Goal: Information Seeking & Learning: Learn about a topic

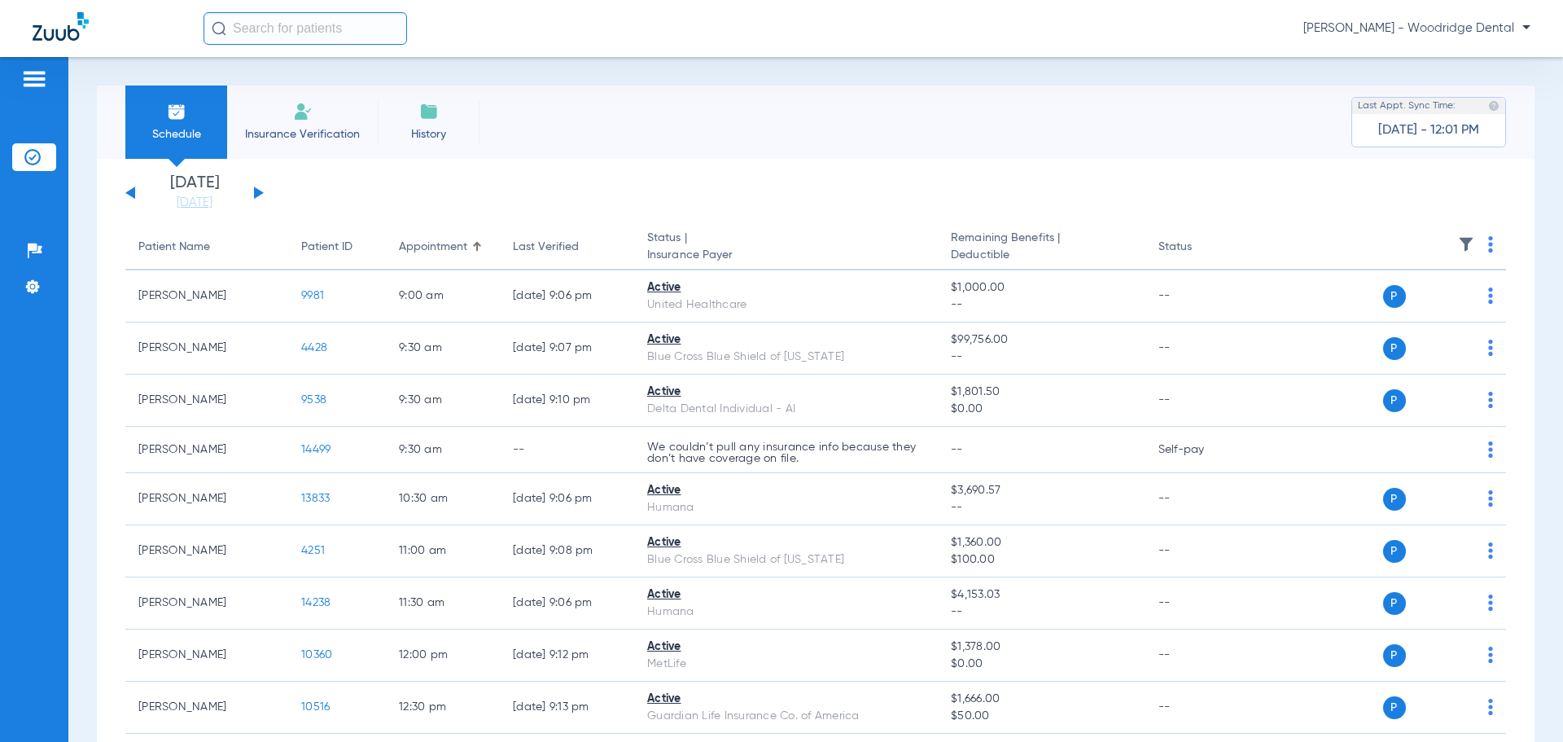
click at [260, 191] on button at bounding box center [259, 192] width 10 height 12
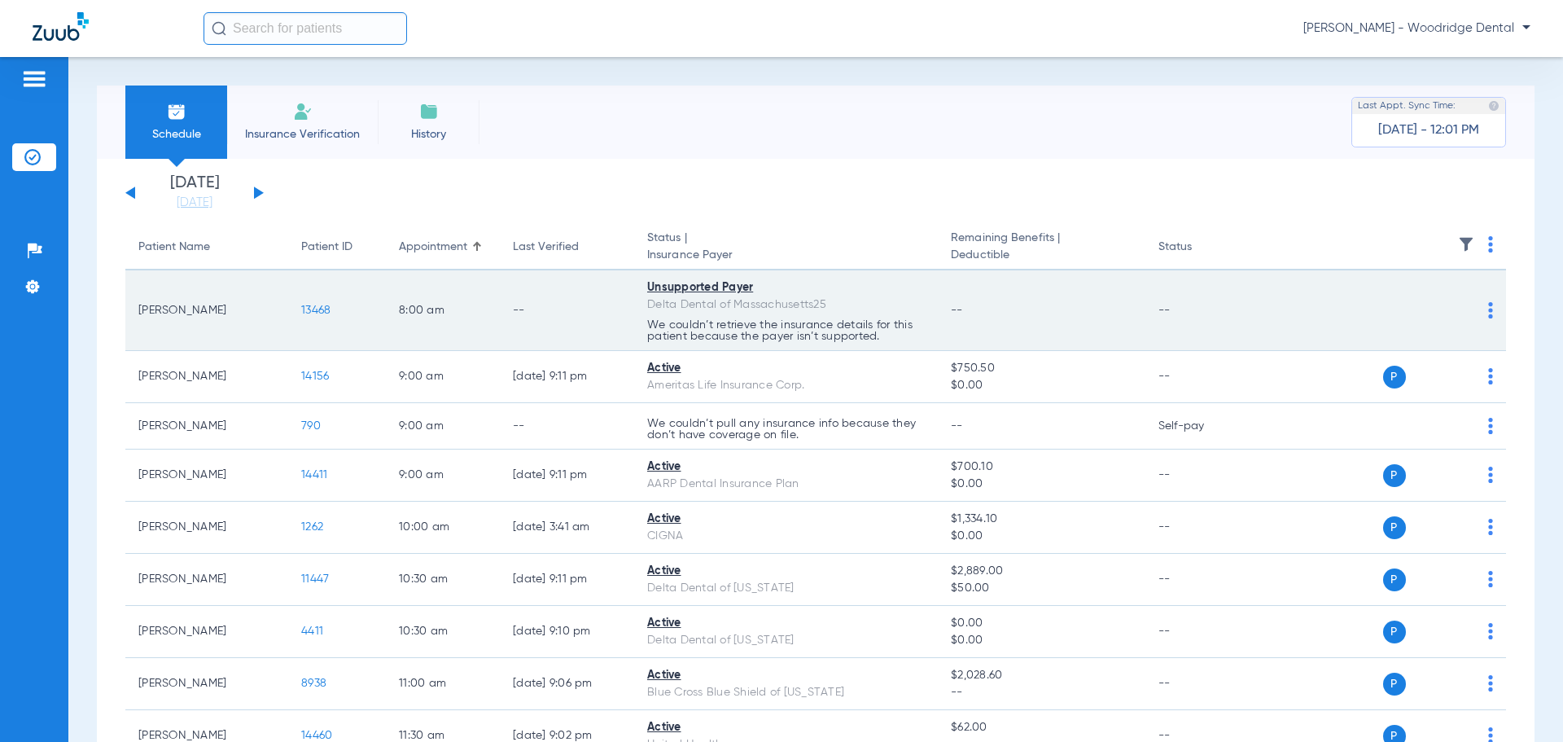
click at [304, 313] on span "13468" at bounding box center [315, 309] width 29 height 11
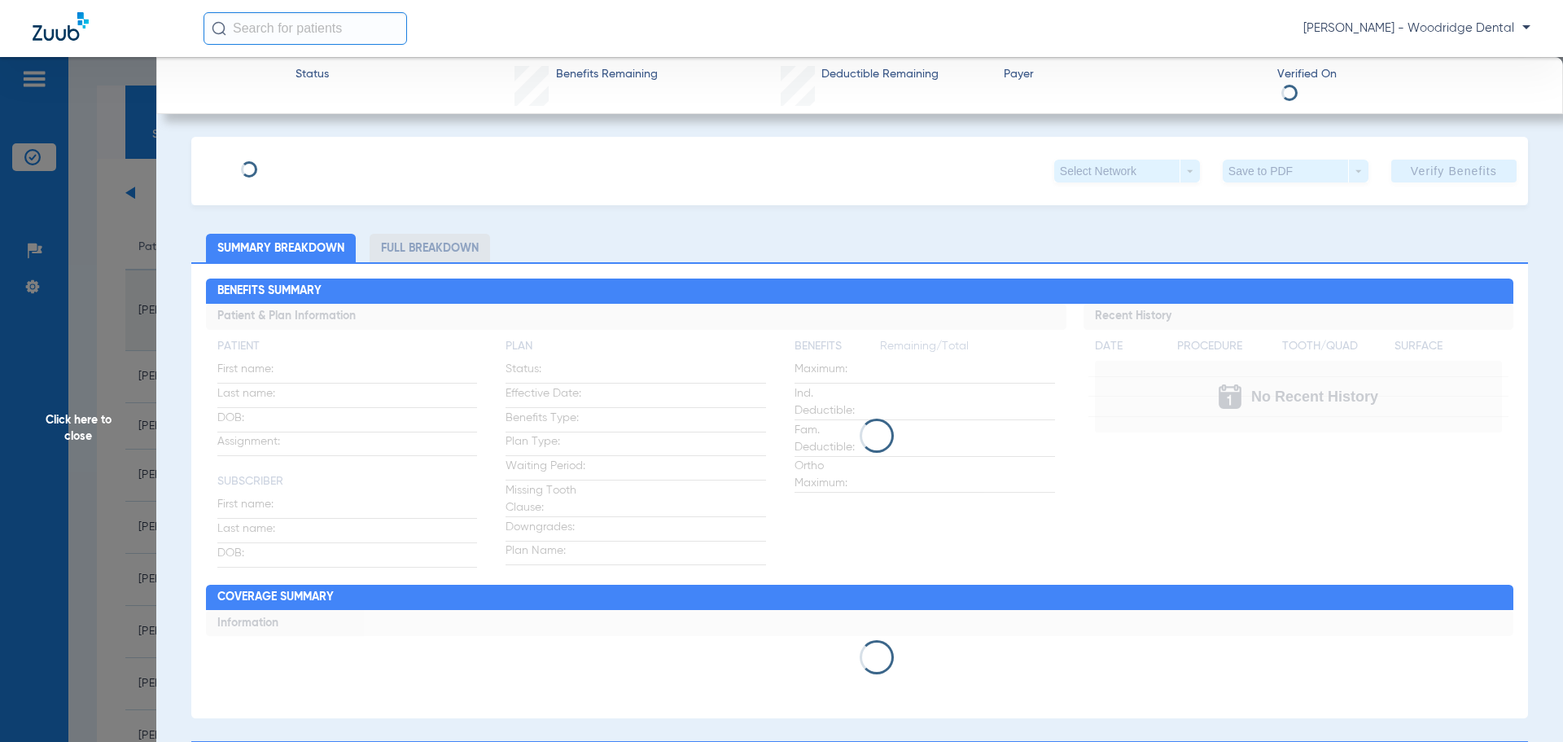
click at [304, 313] on div "Click here to close" at bounding box center [781, 428] width 1563 height 742
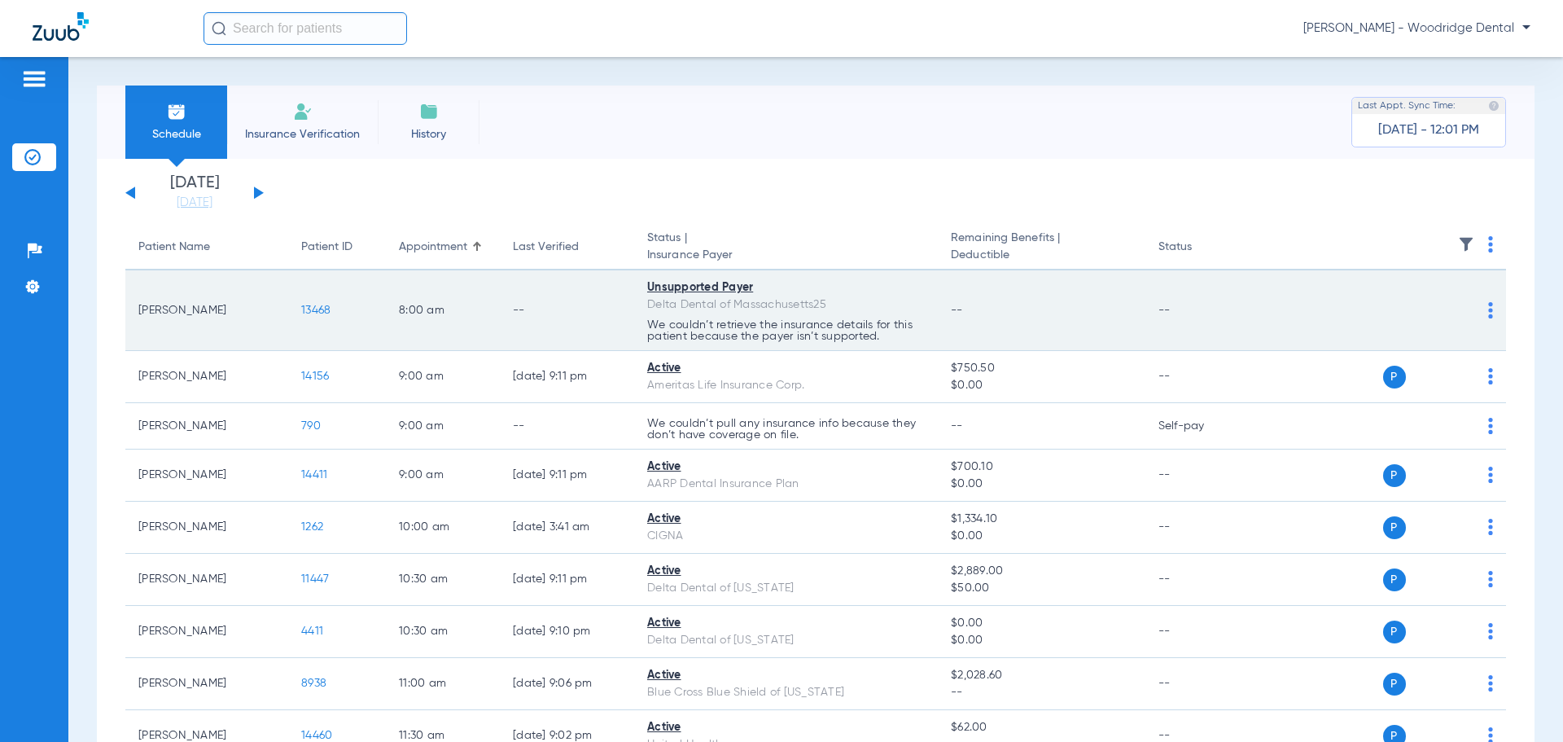
click at [307, 312] on span "13468" at bounding box center [315, 309] width 29 height 11
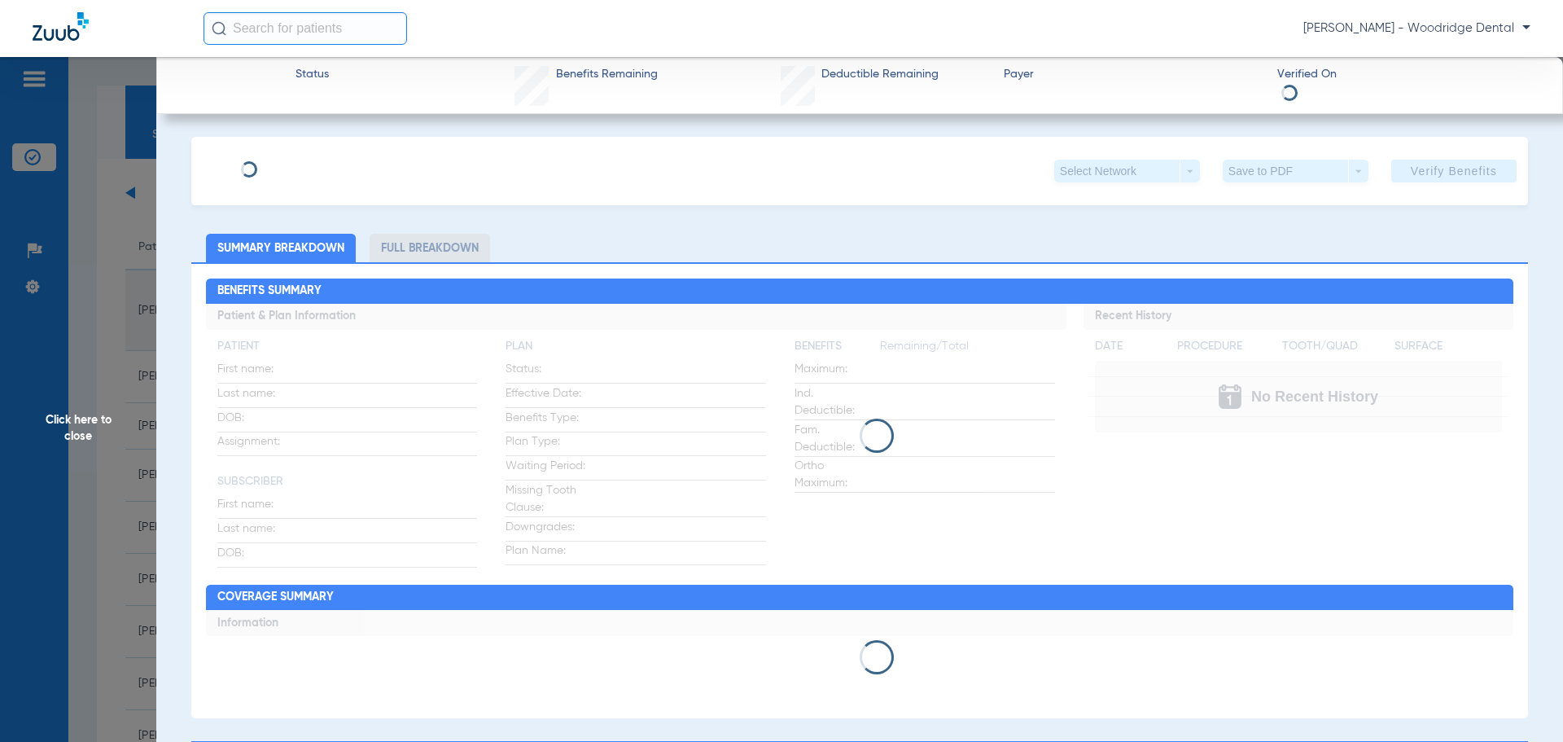
click at [307, 312] on div "Click here to close" at bounding box center [781, 428] width 1563 height 742
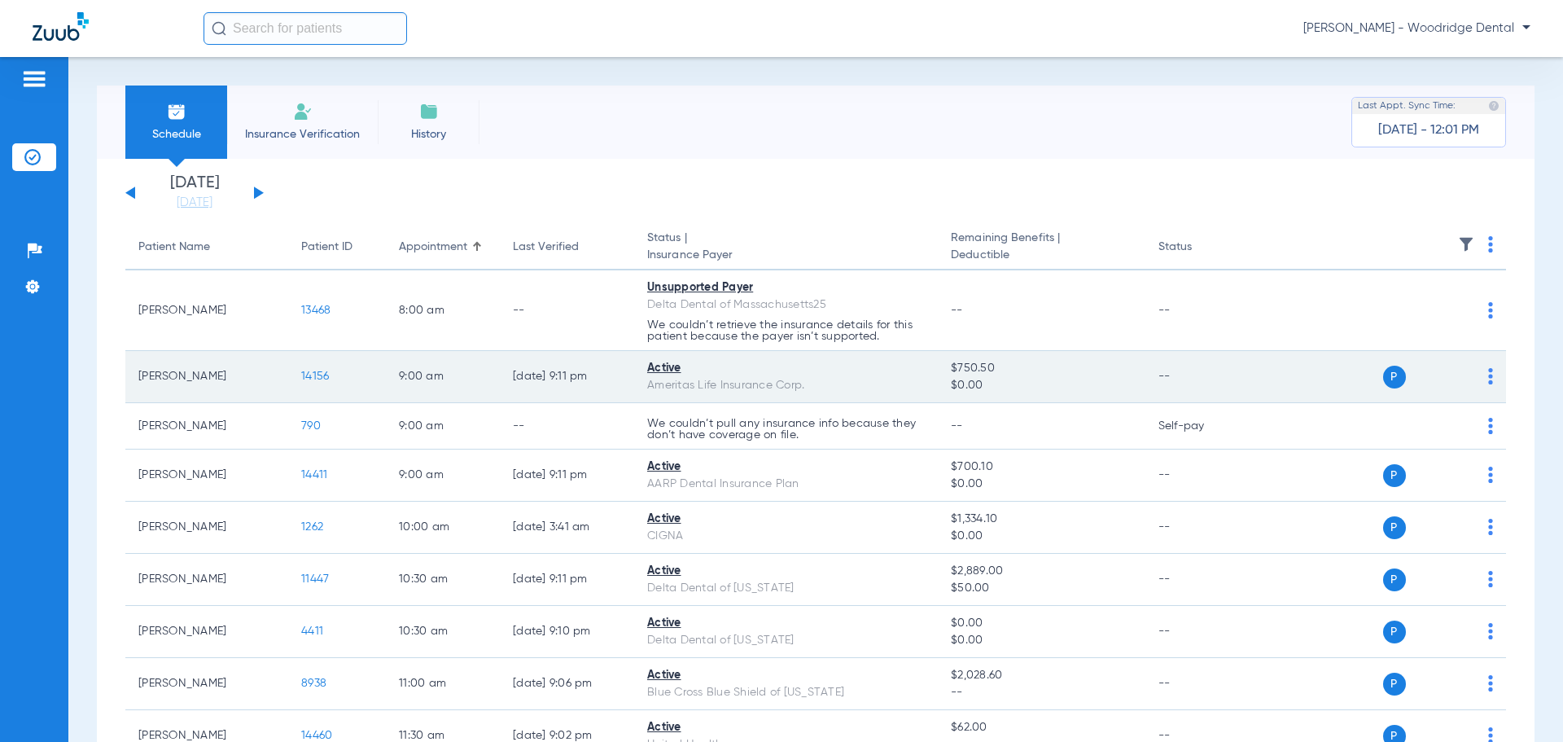
click at [328, 381] on span "14156" at bounding box center [315, 375] width 28 height 11
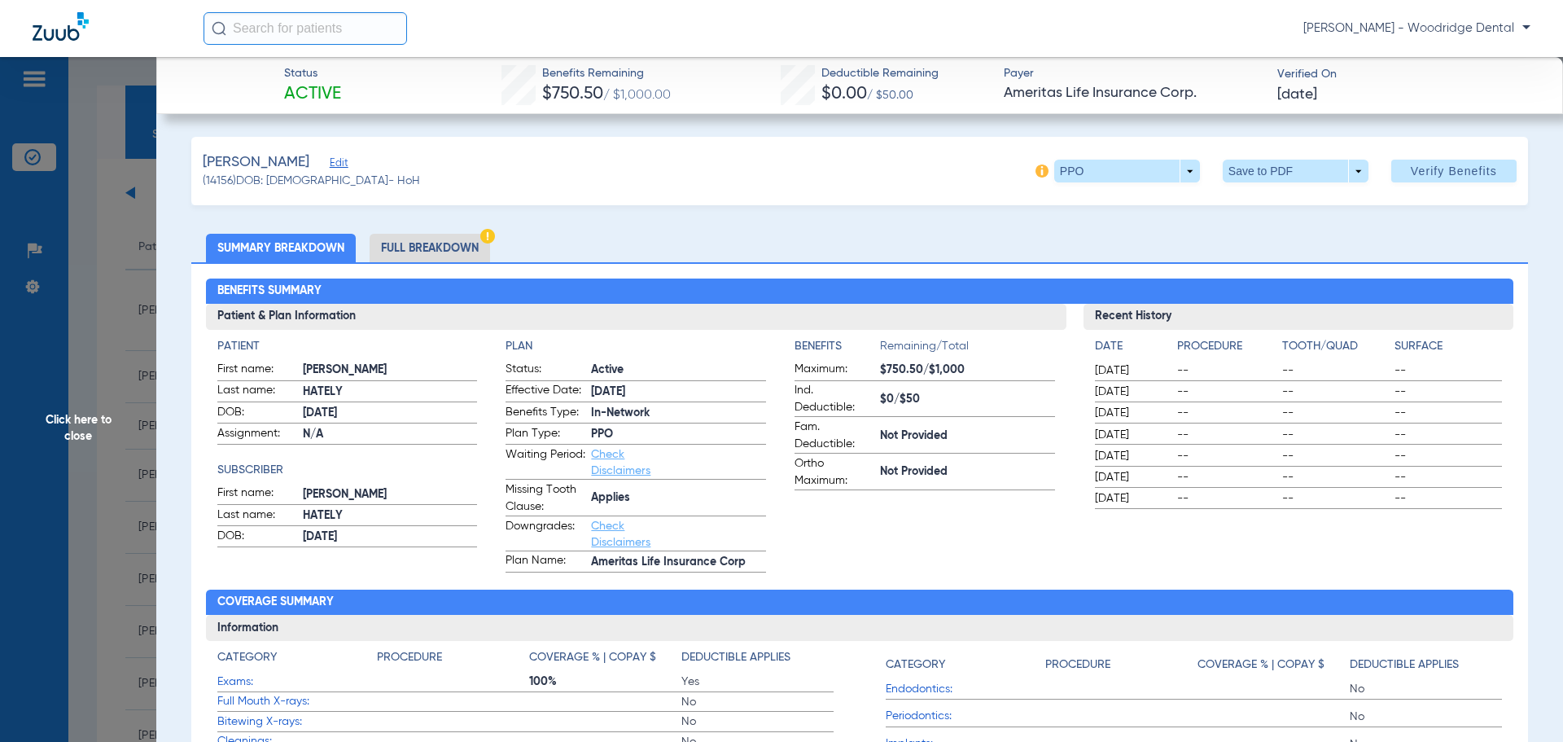
click at [474, 245] on li "Full Breakdown" at bounding box center [430, 248] width 120 height 28
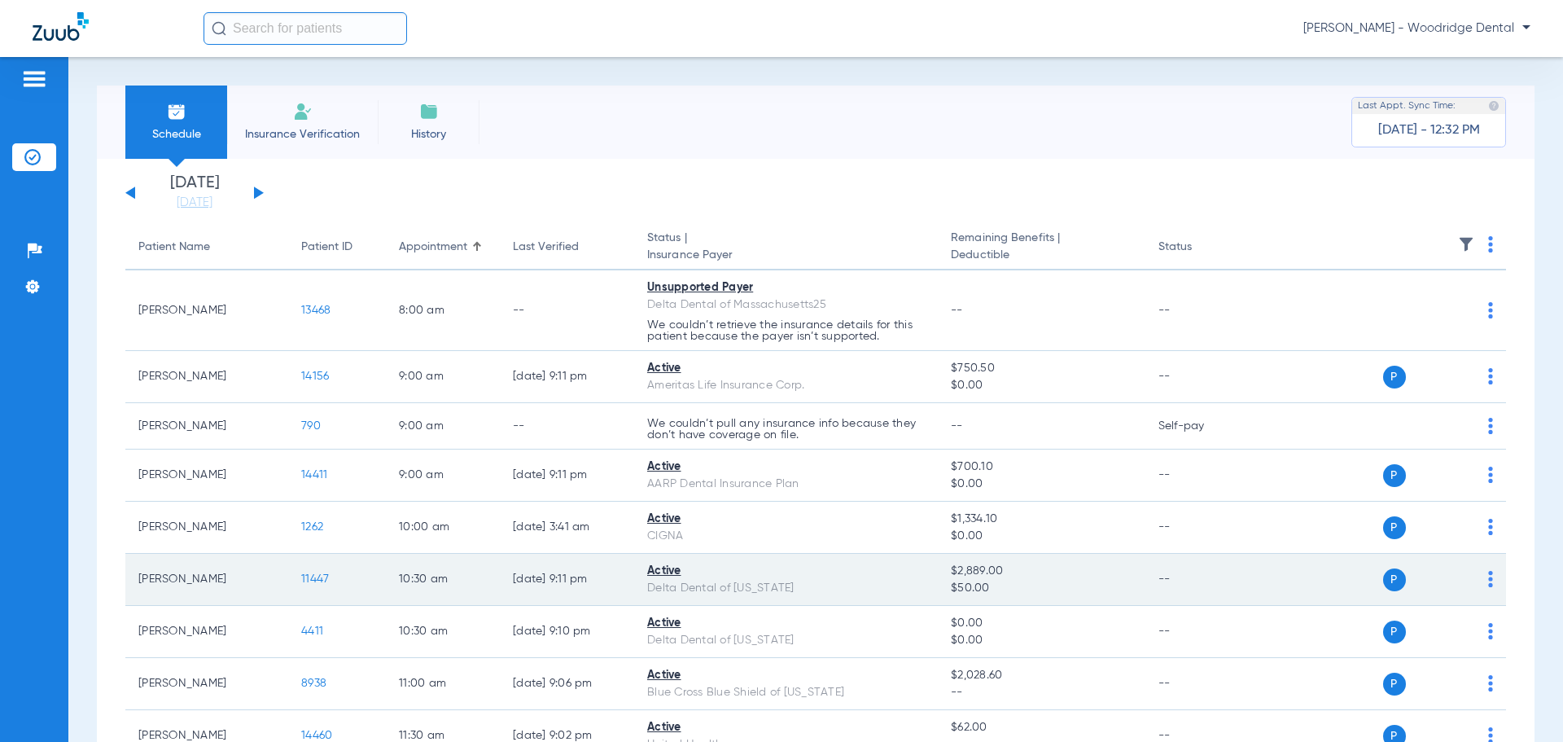
click at [322, 580] on span "11447" at bounding box center [315, 578] width 28 height 11
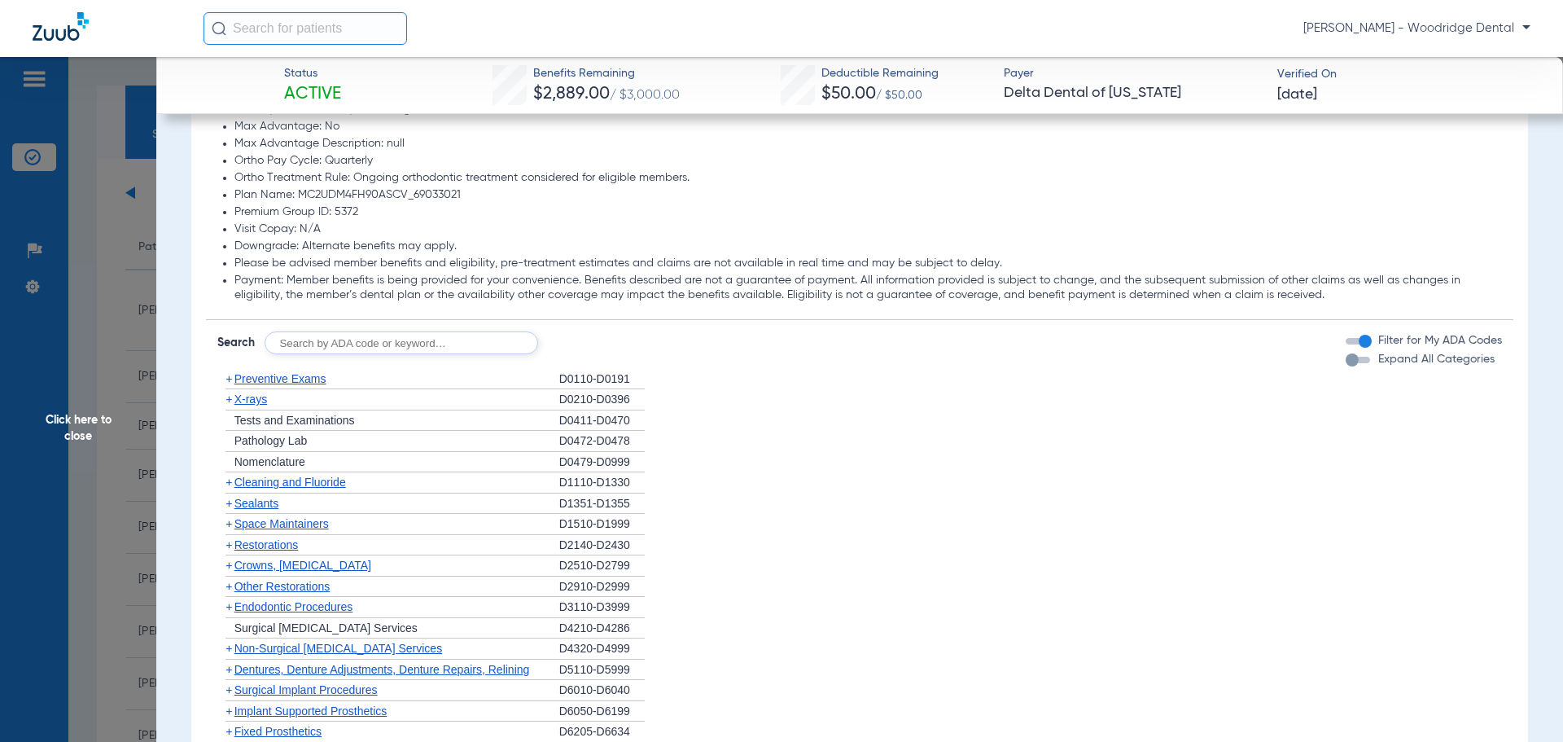
scroll to position [1165, 0]
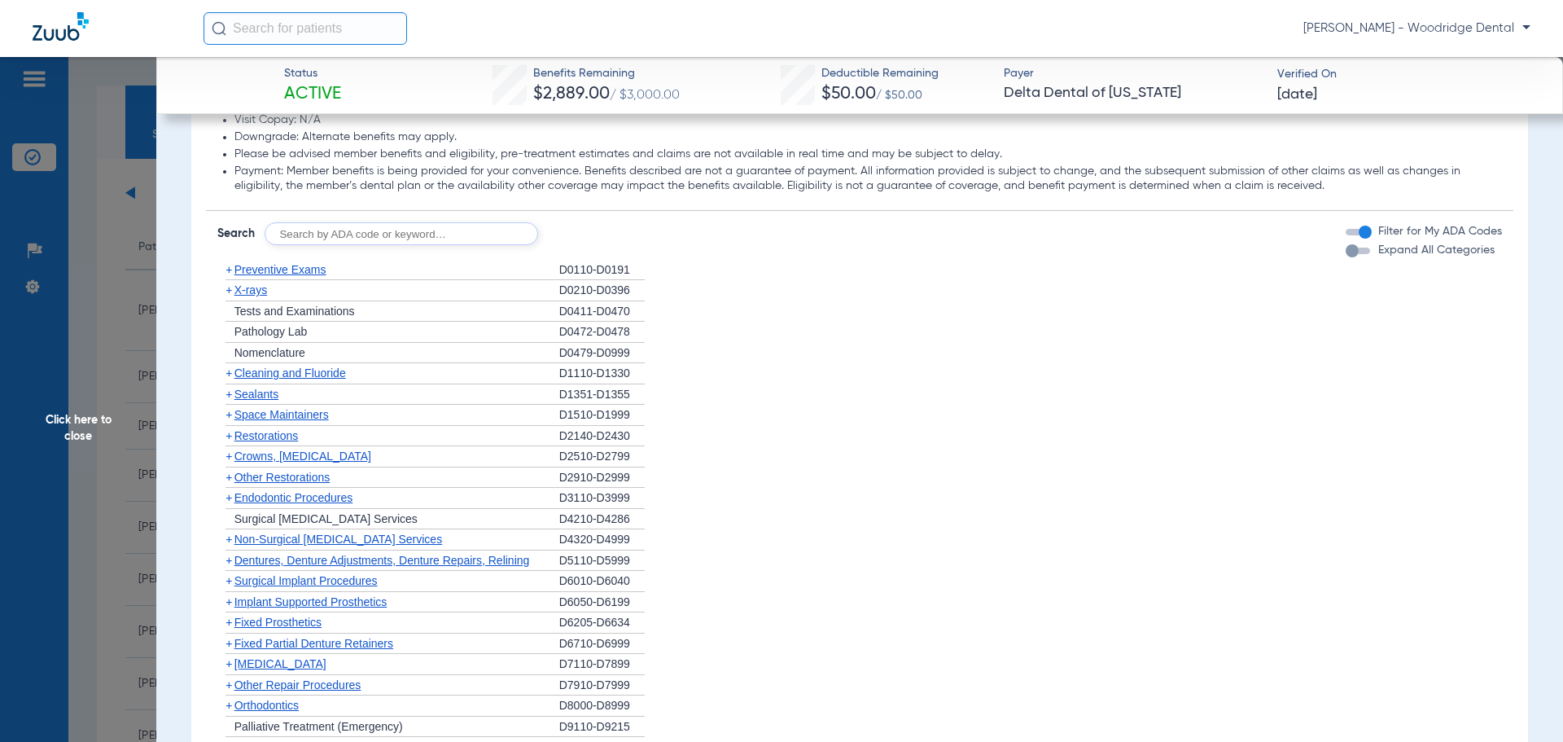
click at [230, 442] on span "+" at bounding box center [229, 435] width 7 height 13
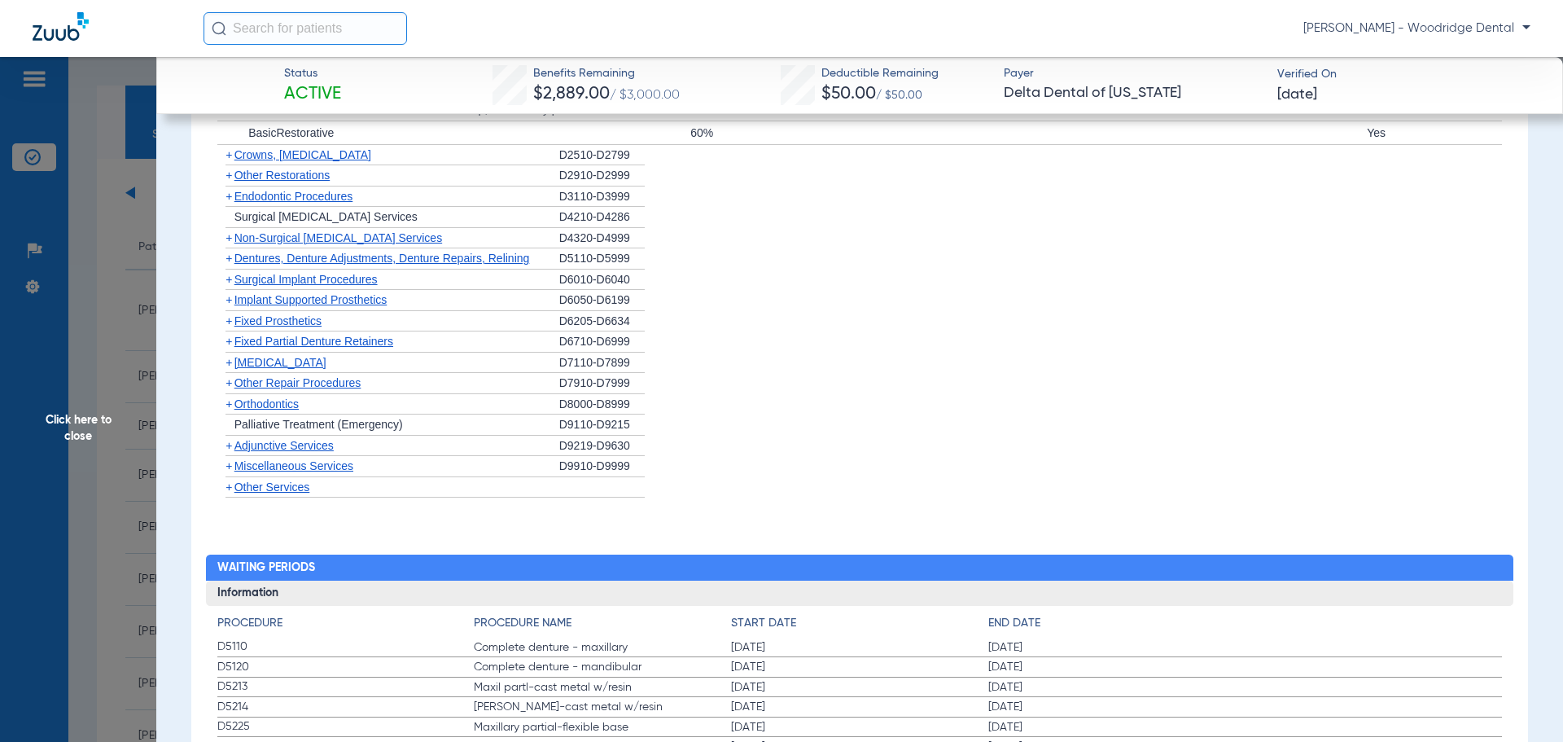
scroll to position [1741, 0]
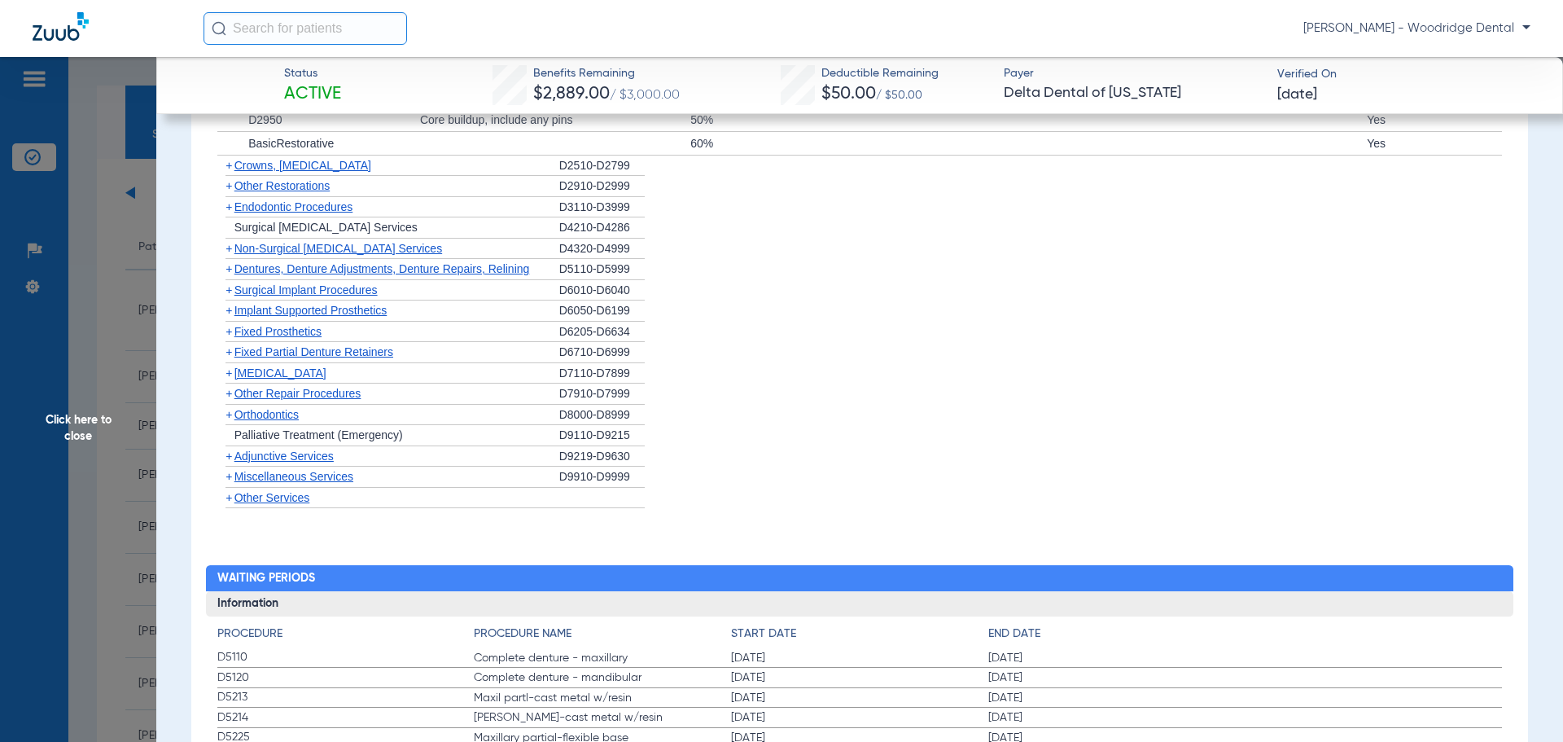
click at [228, 421] on span "+" at bounding box center [229, 414] width 7 height 13
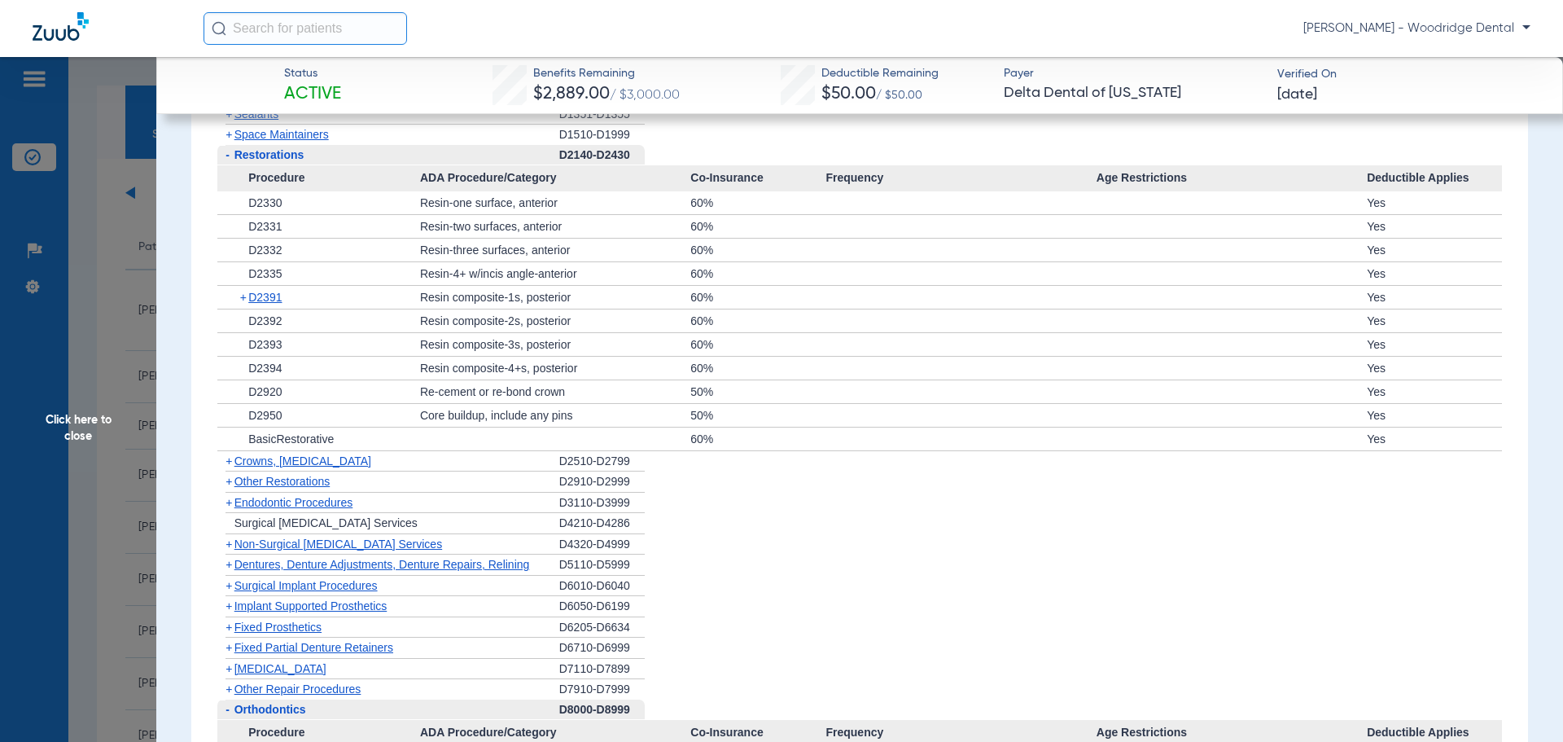
scroll to position [1478, 0]
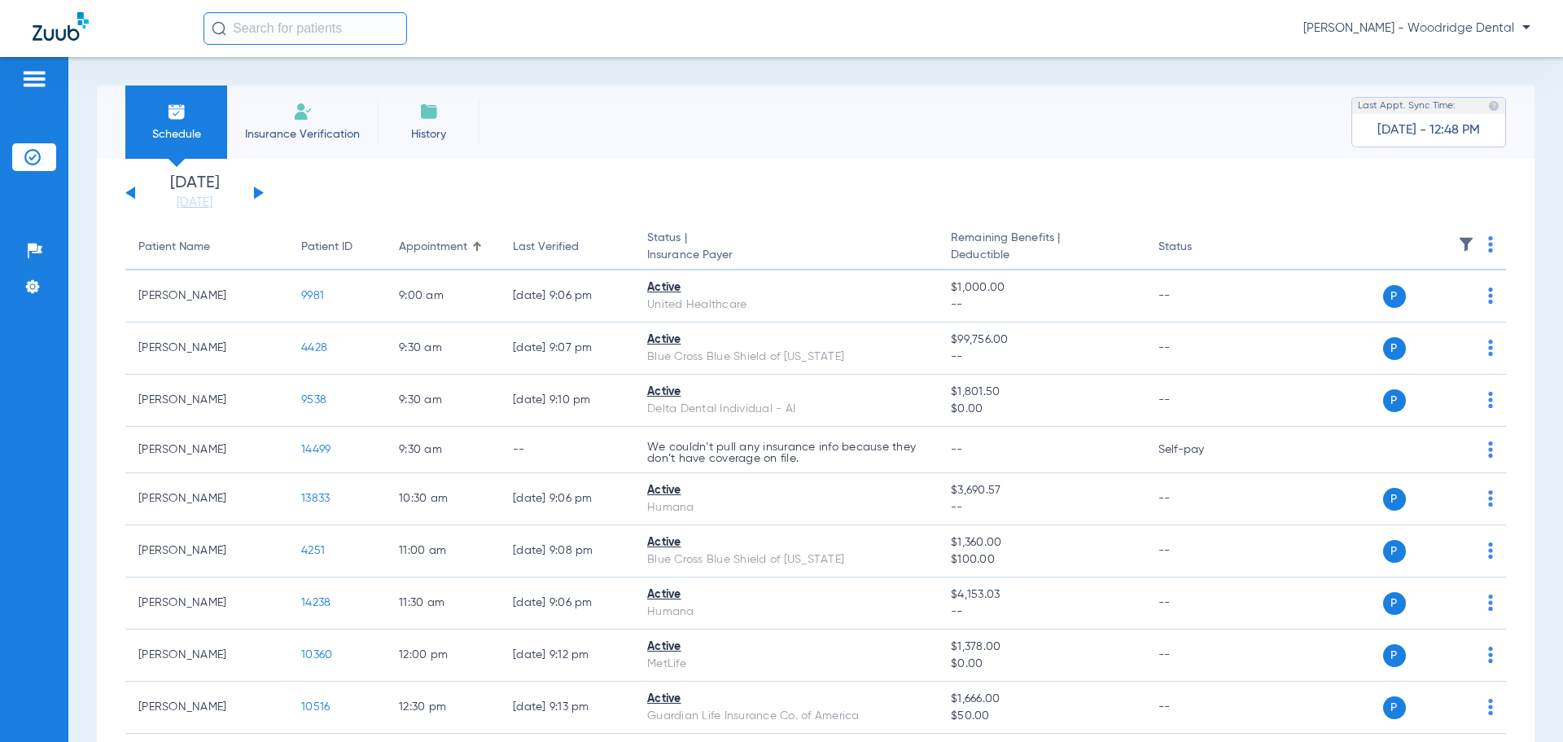
click at [260, 191] on button at bounding box center [259, 192] width 10 height 12
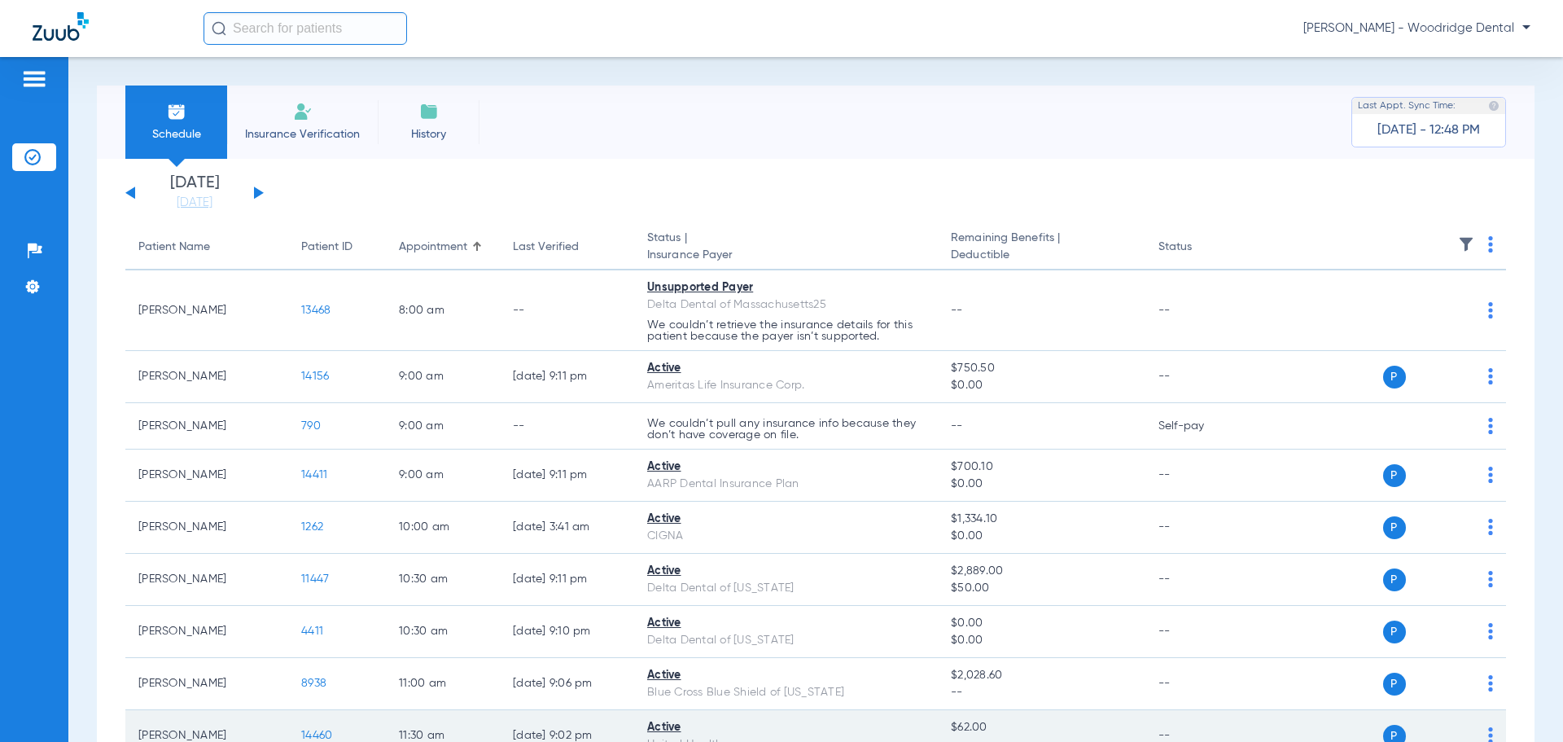
click at [322, 736] on span "14460" at bounding box center [316, 734] width 31 height 11
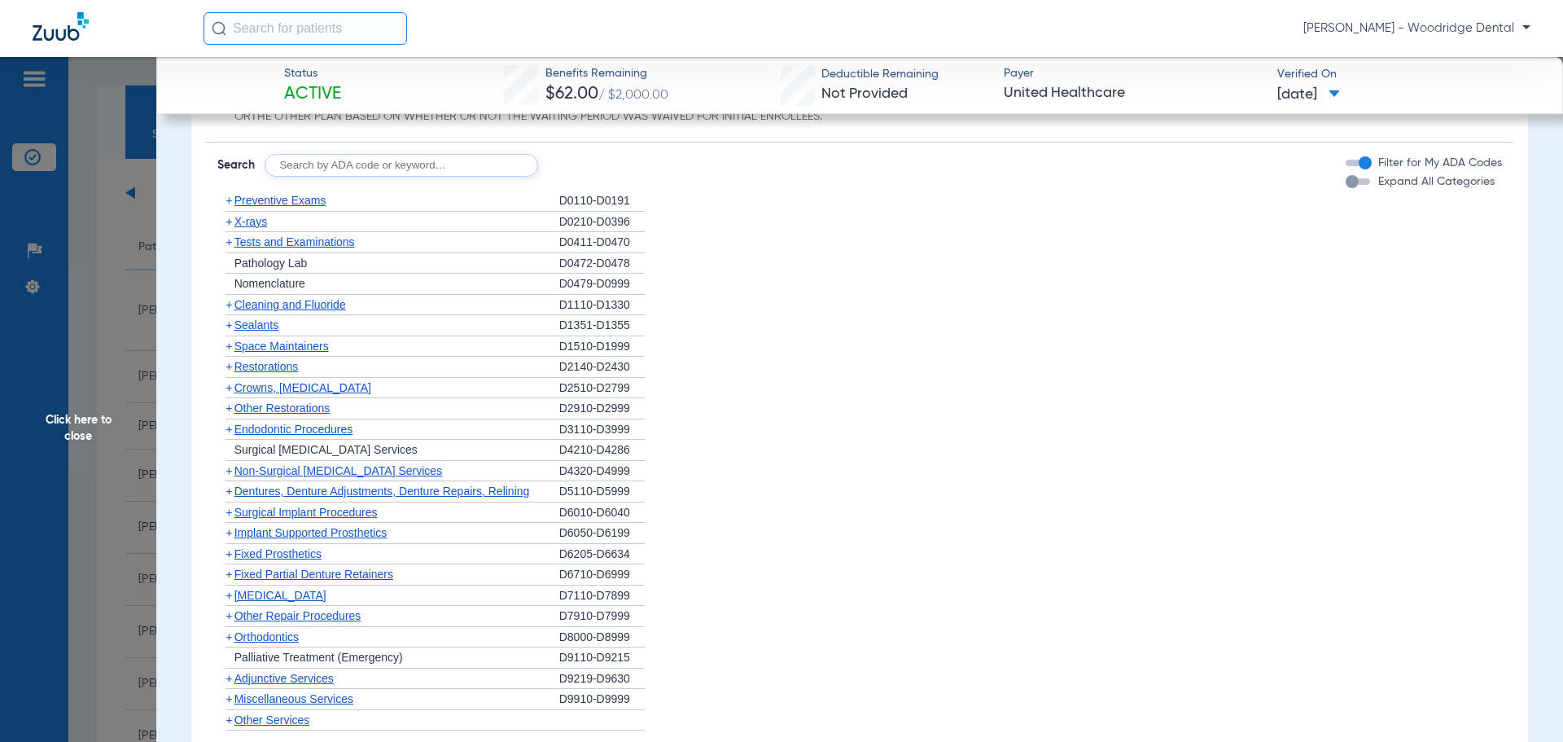
scroll to position [1233, 0]
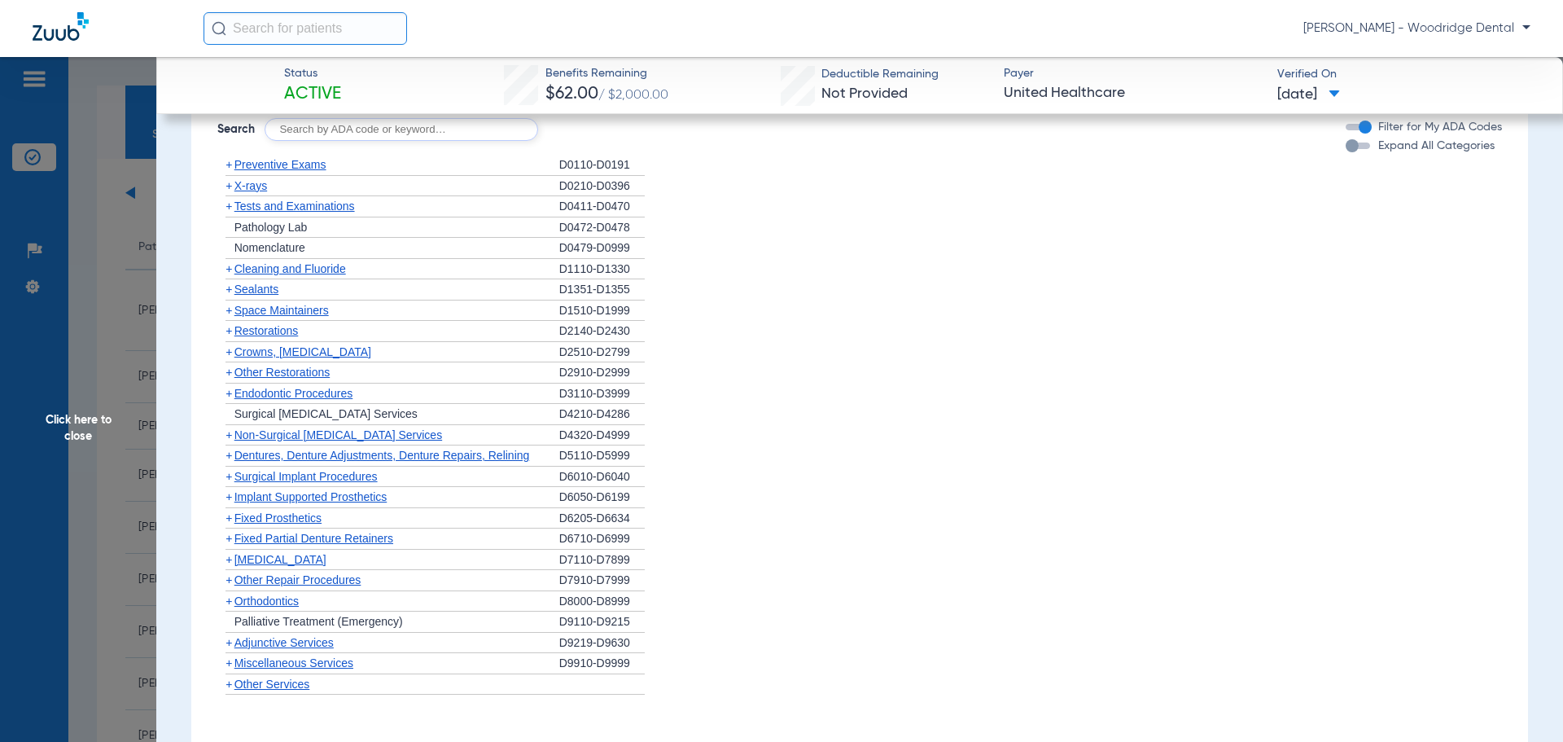
click at [233, 523] on span "+" at bounding box center [225, 518] width 17 height 20
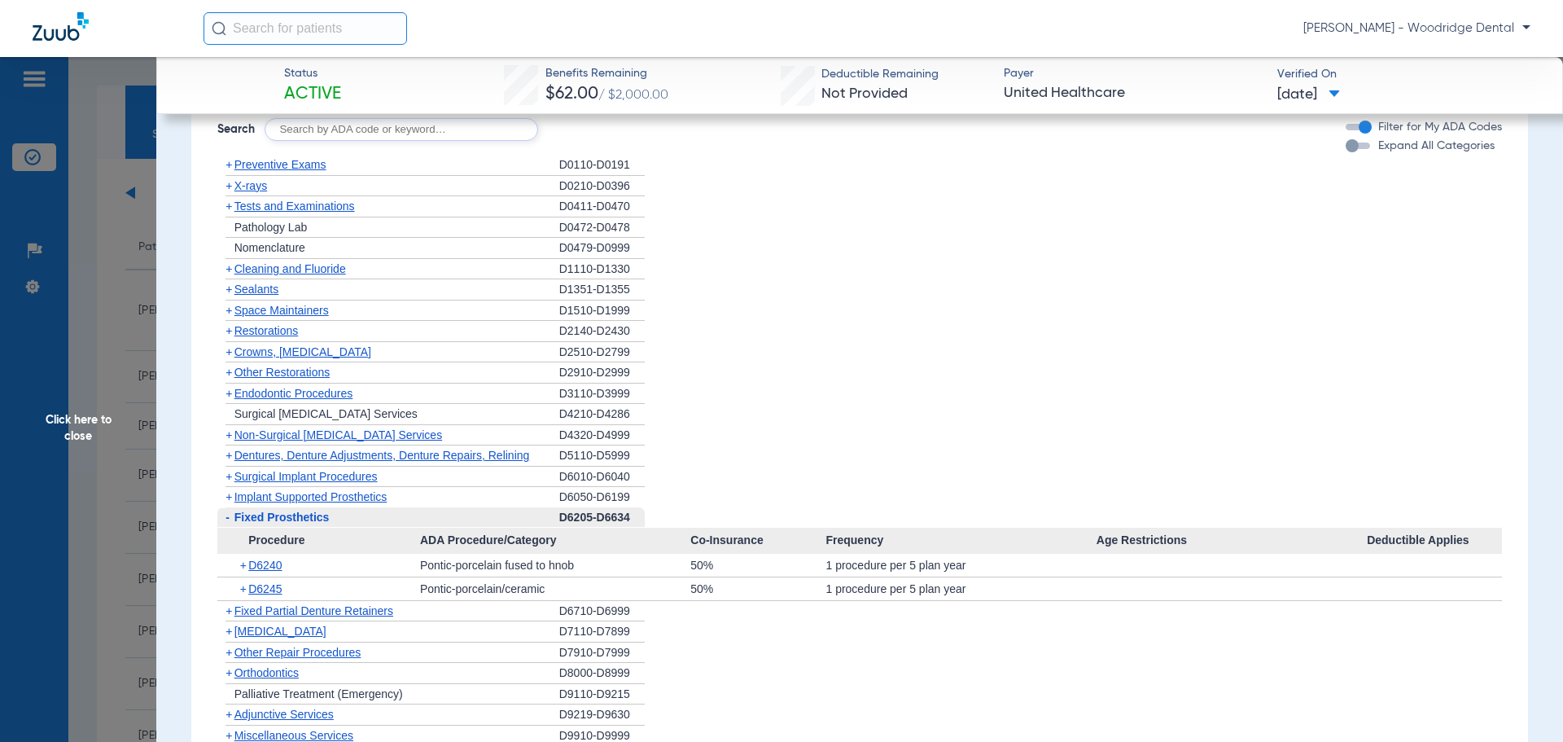
click at [234, 614] on span "Fixed Partial Denture Retainers" at bounding box center [313, 610] width 159 height 13
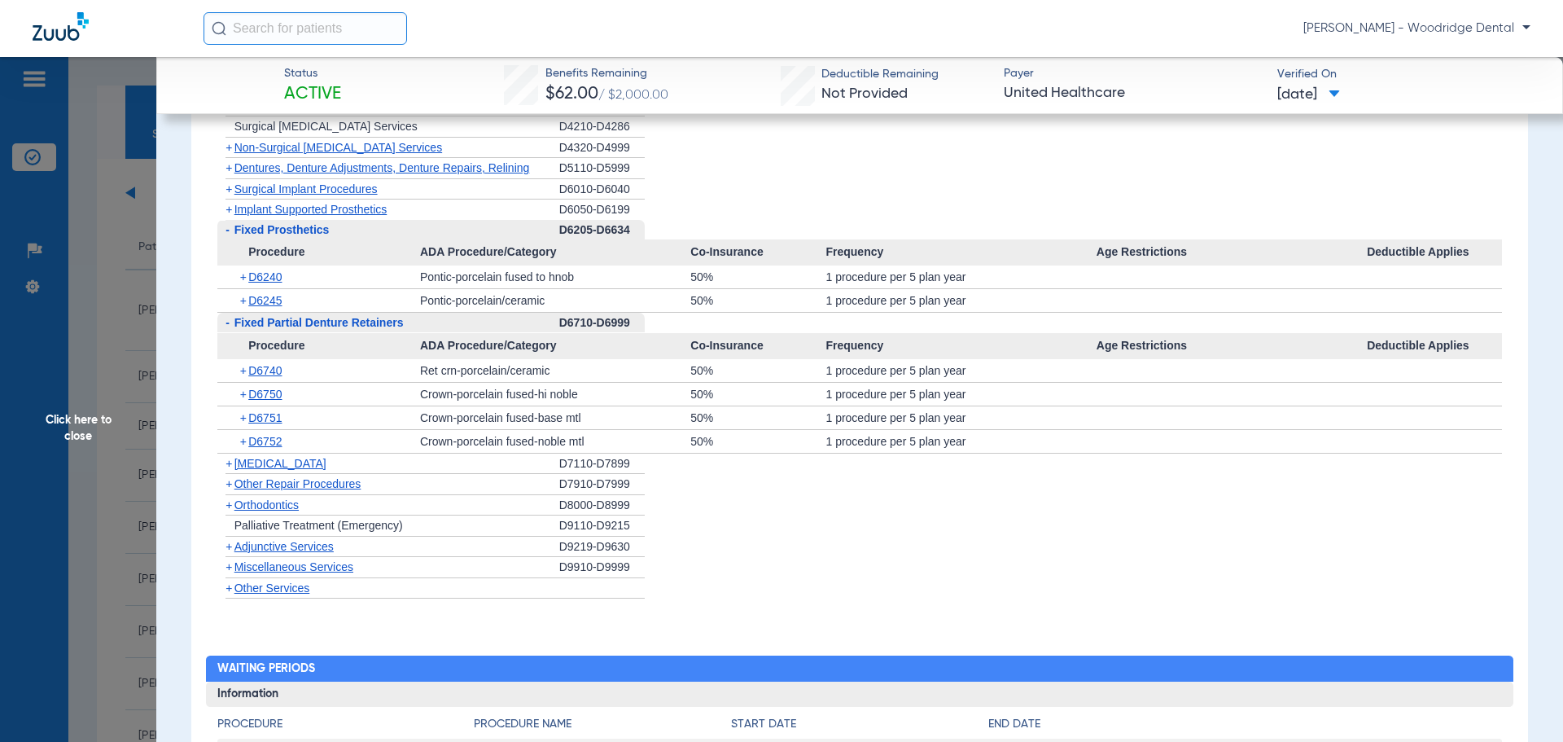
scroll to position [1526, 0]
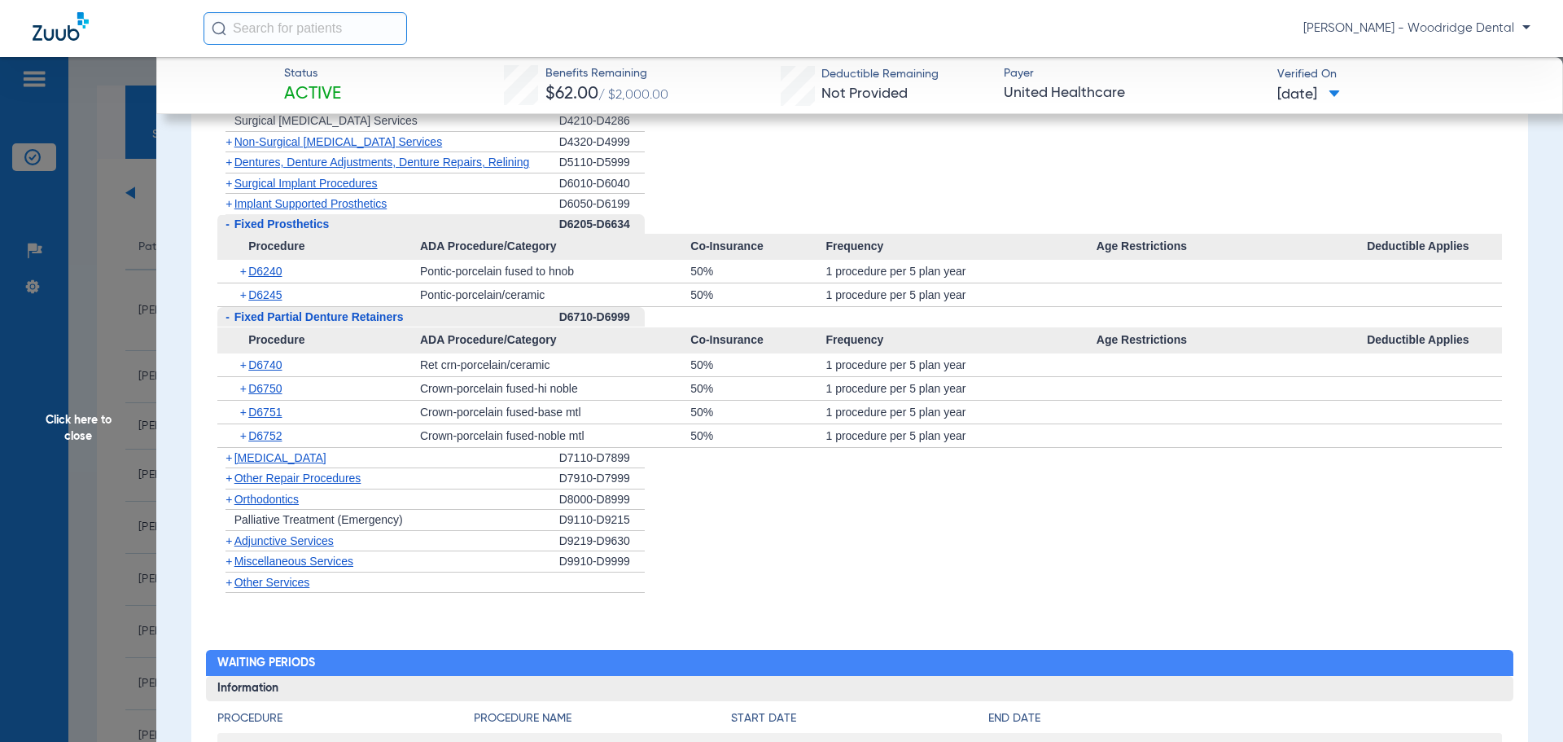
click at [230, 502] on span "+" at bounding box center [229, 499] width 7 height 13
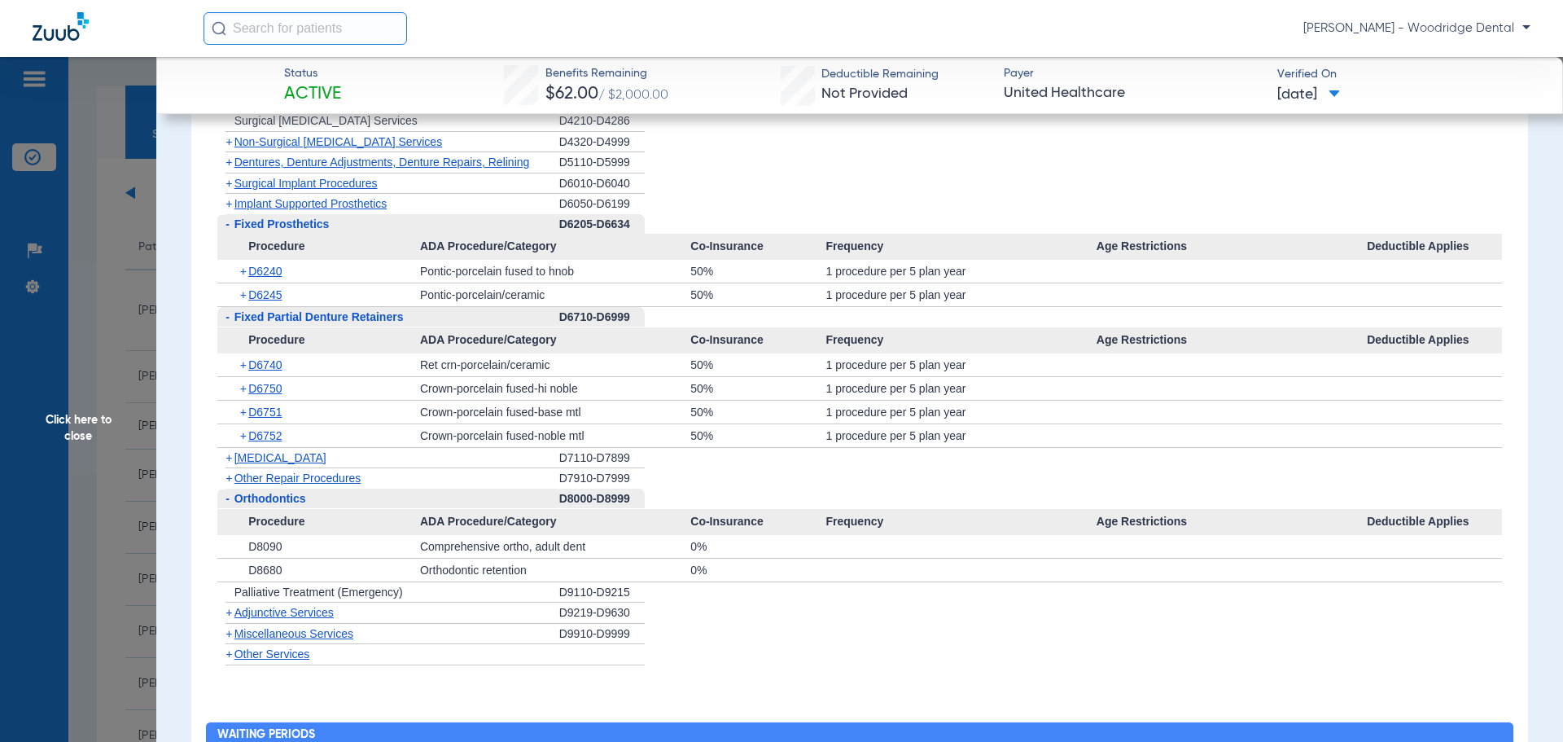
click at [237, 639] on span "Miscellaneous Services" at bounding box center [293, 633] width 119 height 13
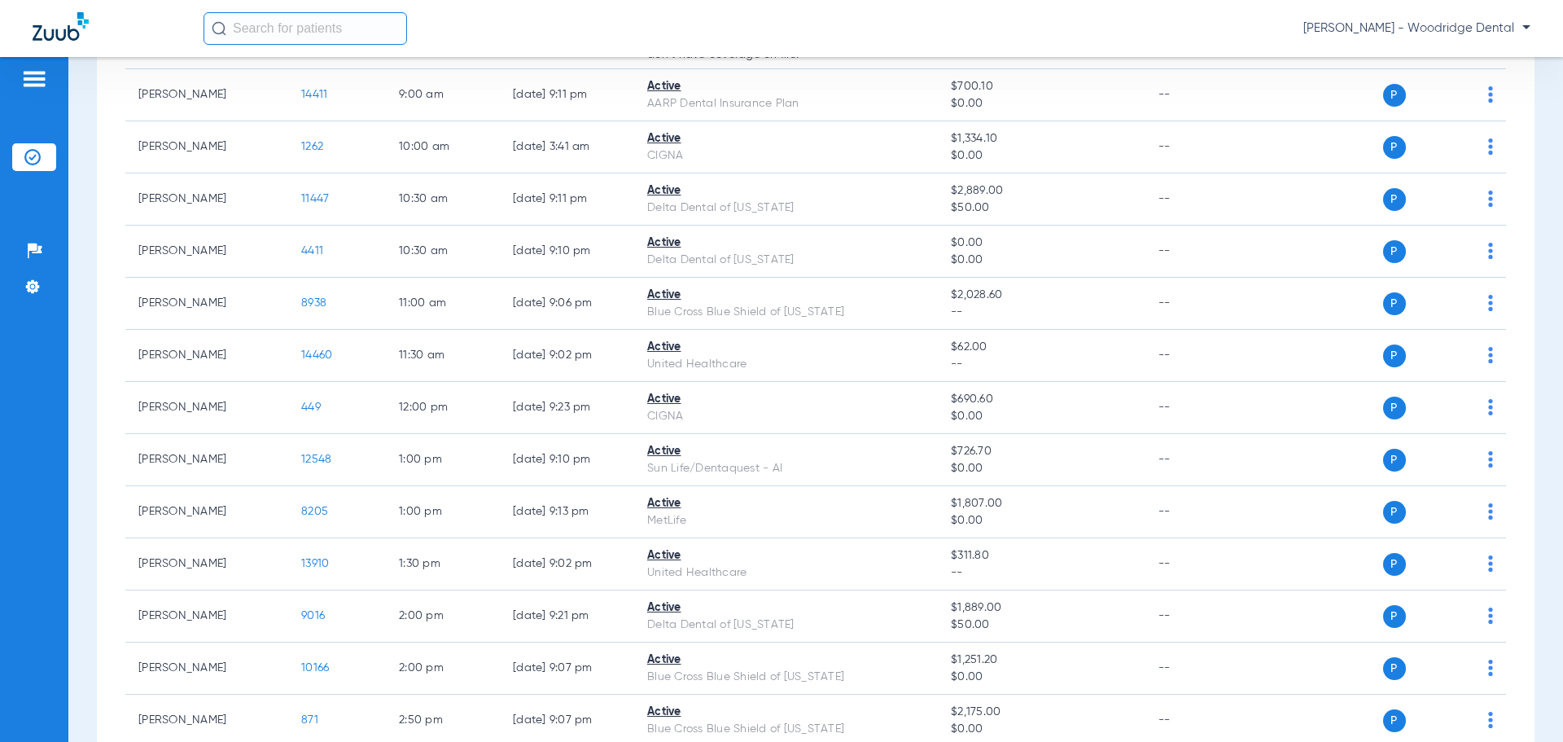
scroll to position [391, 0]
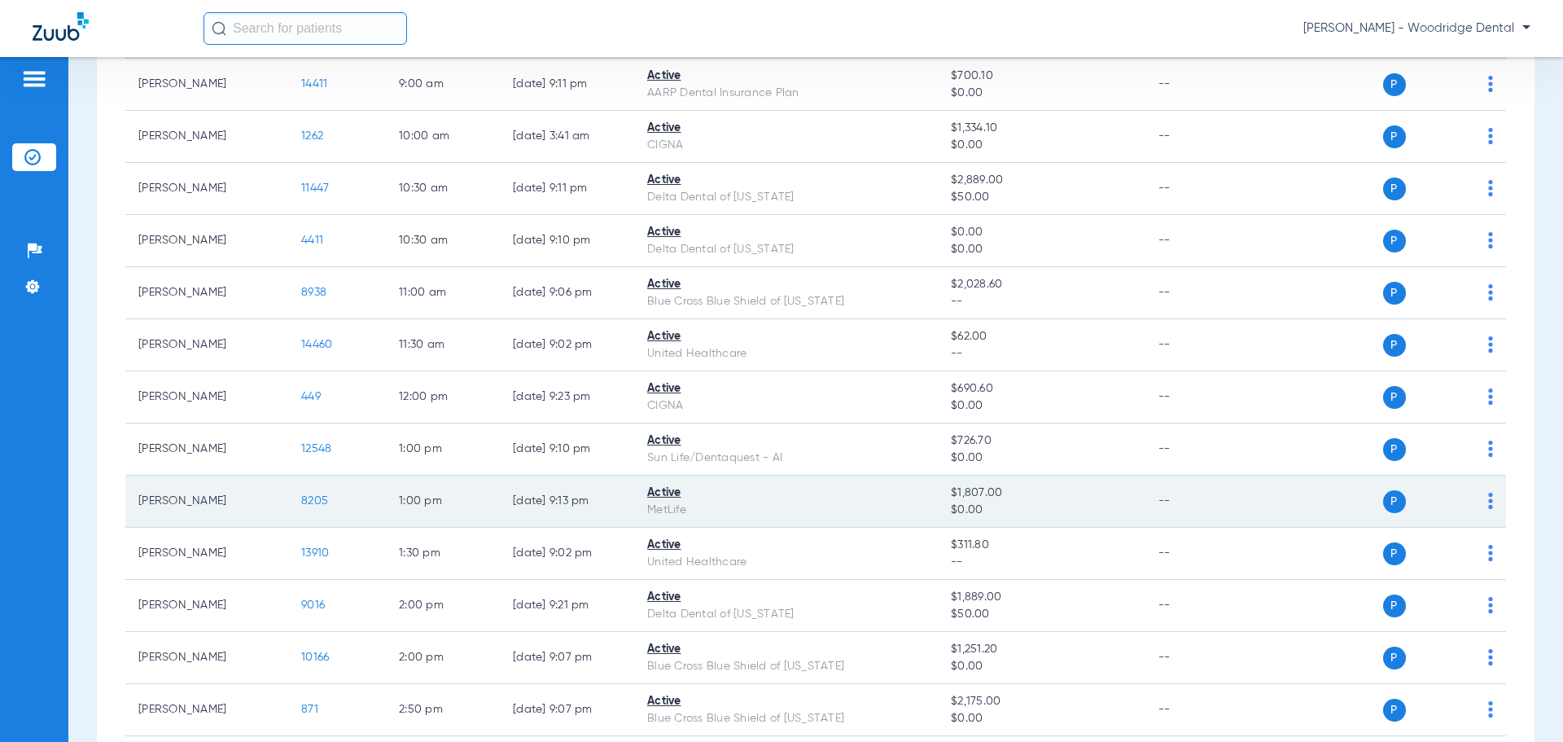
click at [318, 501] on span "8205" at bounding box center [314, 500] width 27 height 11
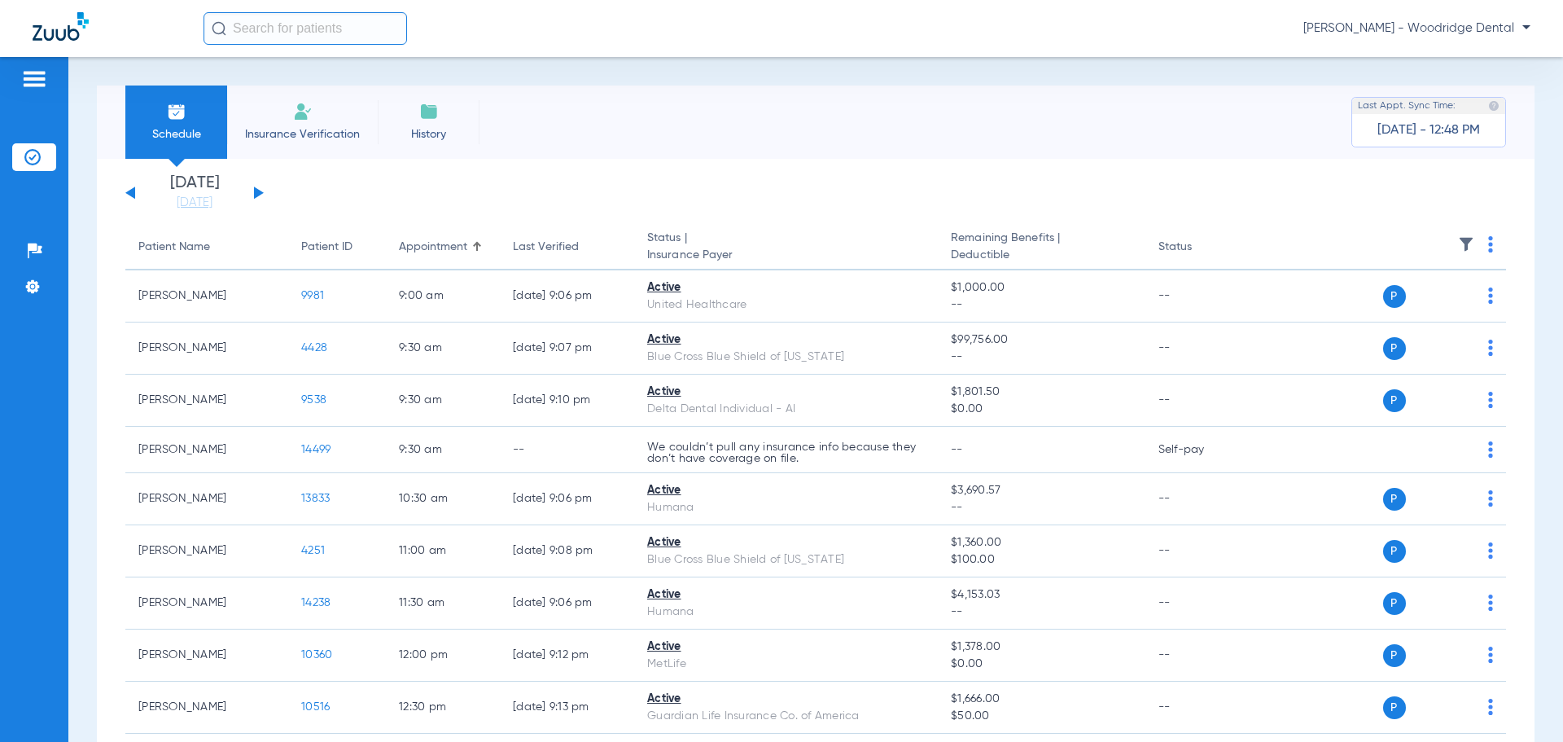
click at [256, 197] on button at bounding box center [259, 192] width 10 height 12
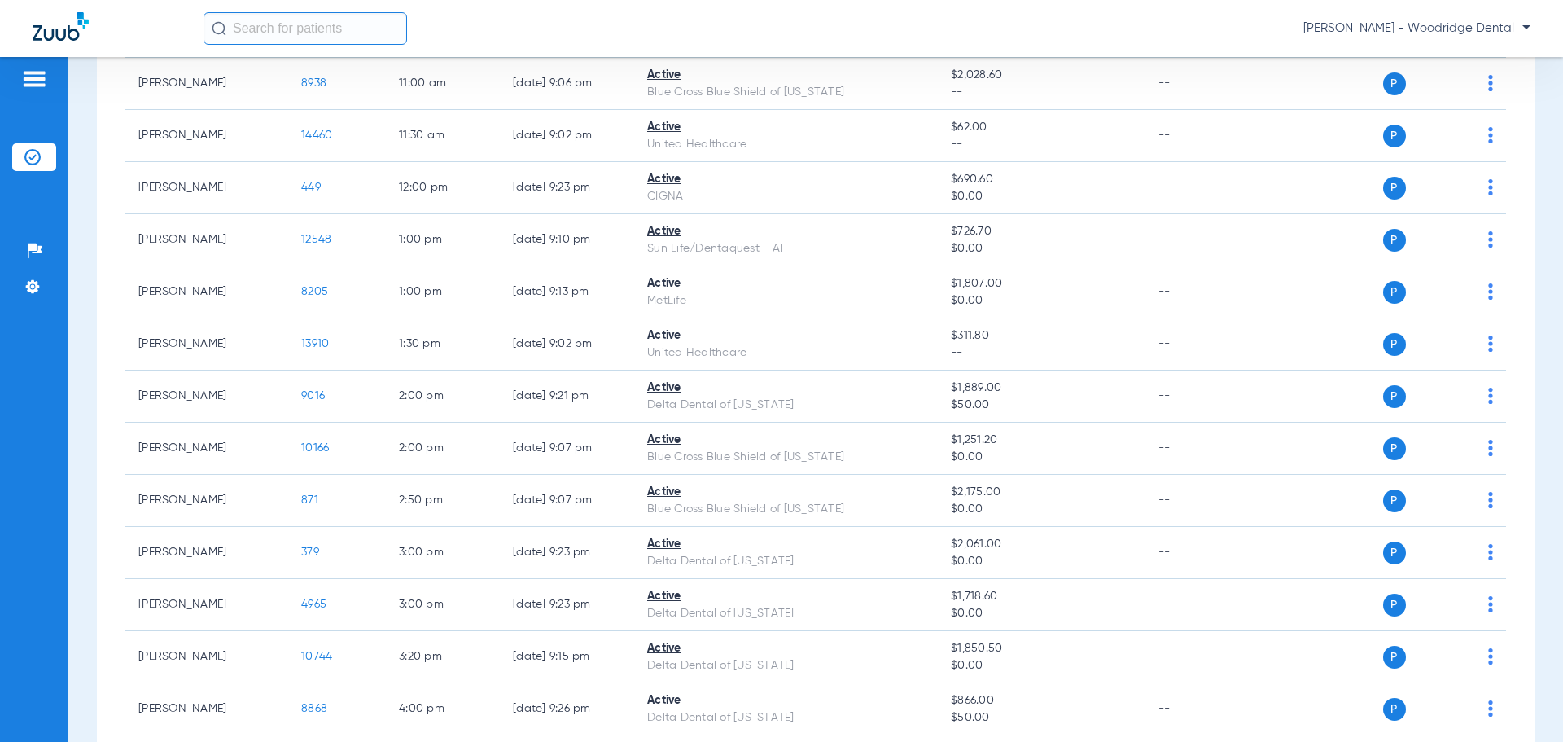
scroll to position [605, 0]
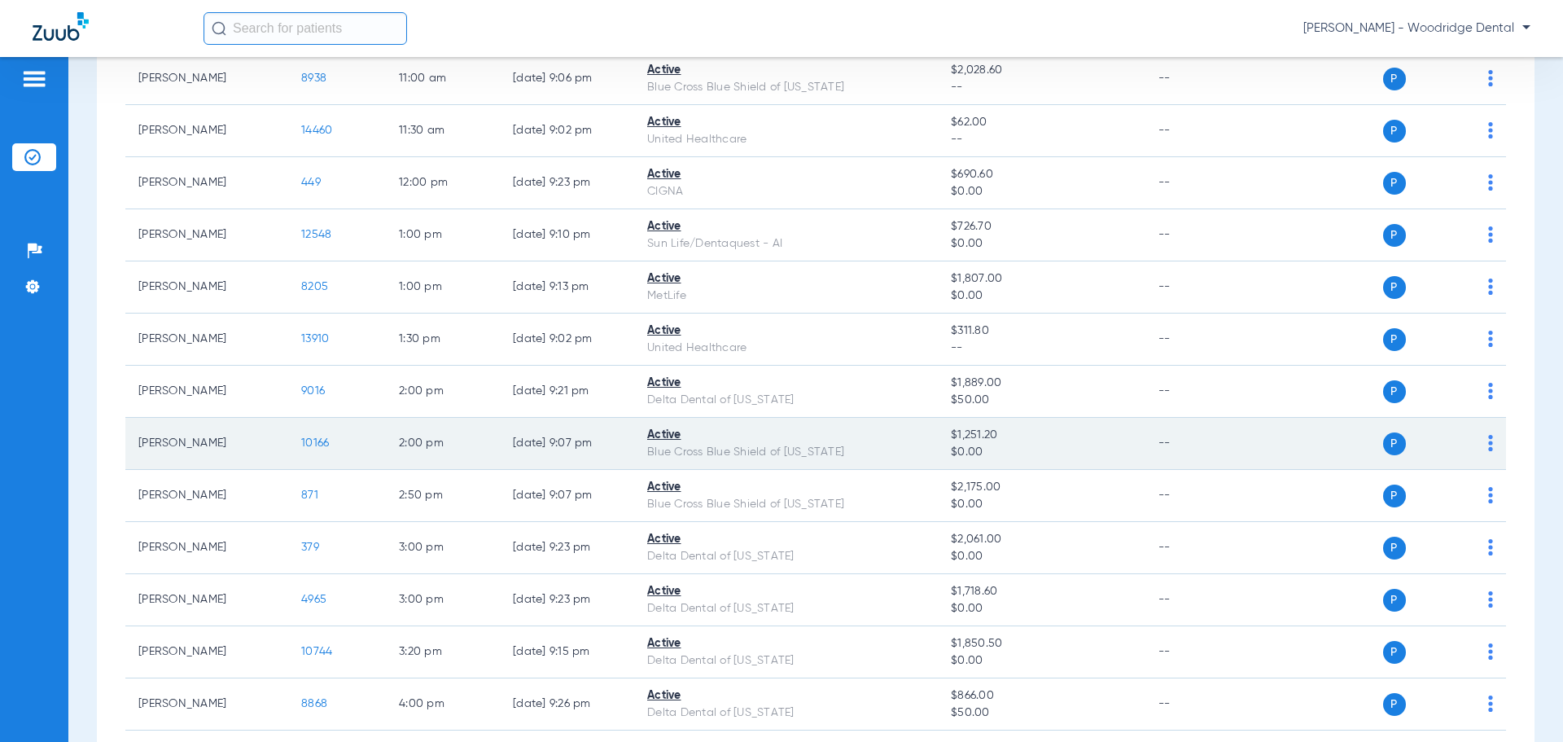
click at [320, 448] on span "10166" at bounding box center [315, 442] width 28 height 11
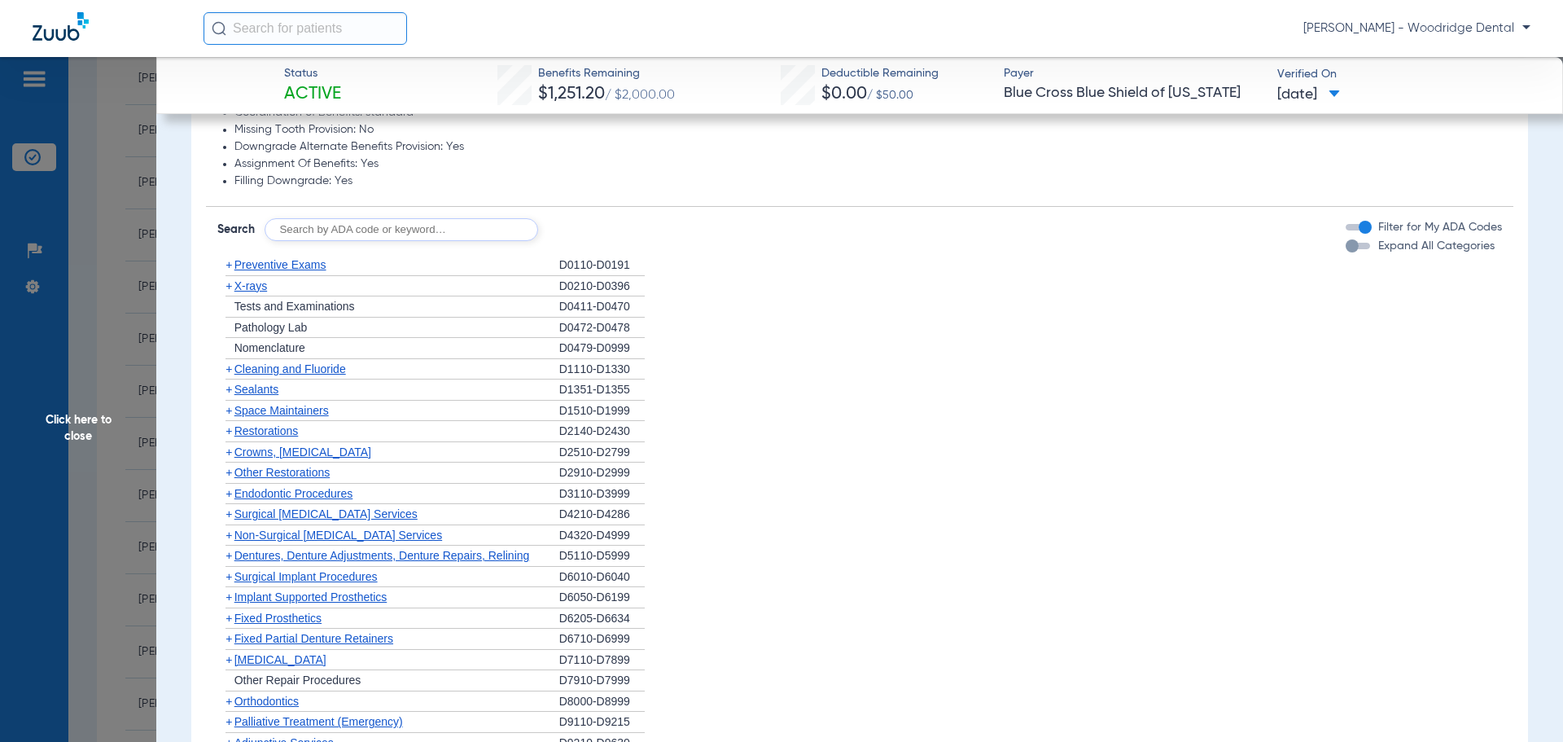
scroll to position [877, 0]
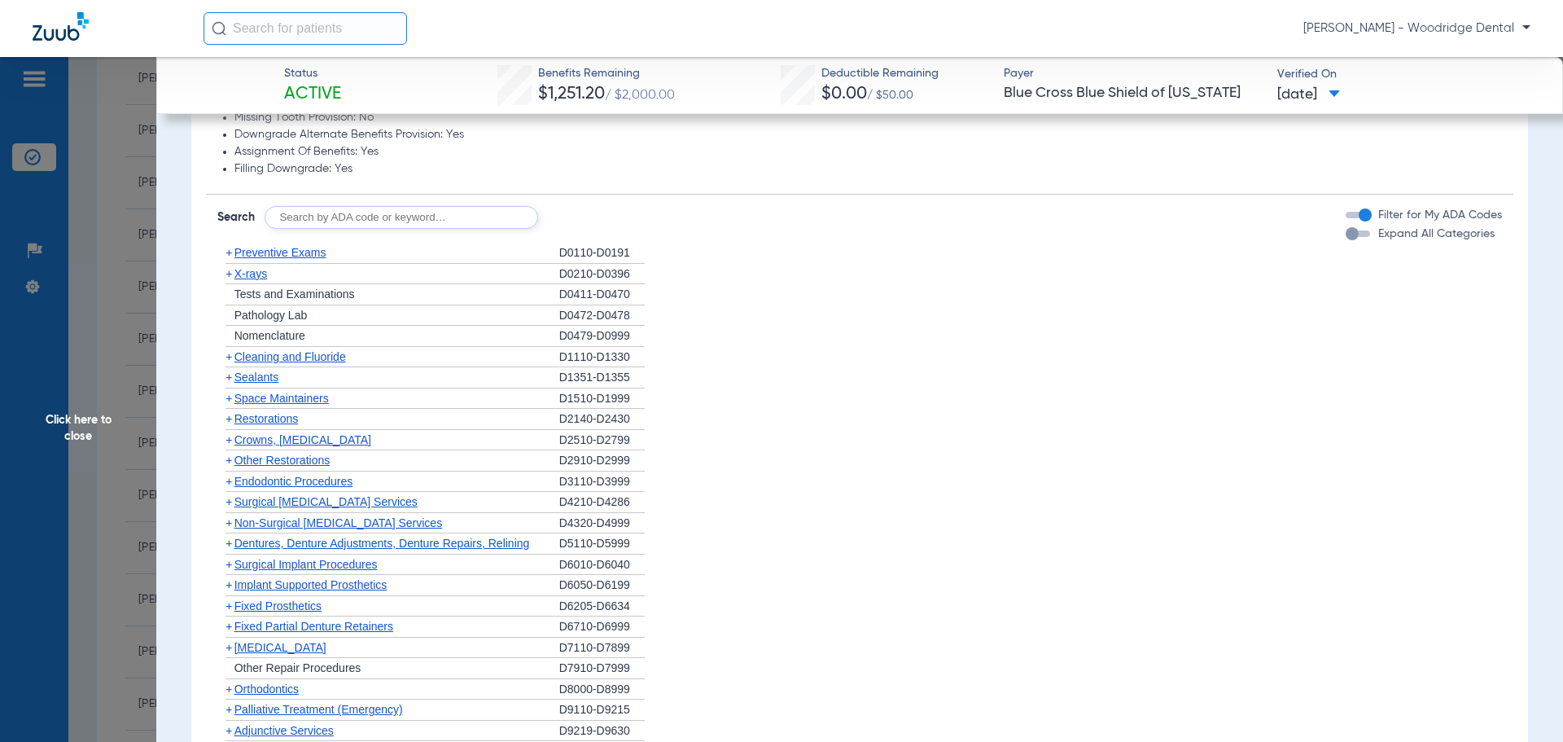
click at [232, 259] on span "+" at bounding box center [229, 252] width 7 height 13
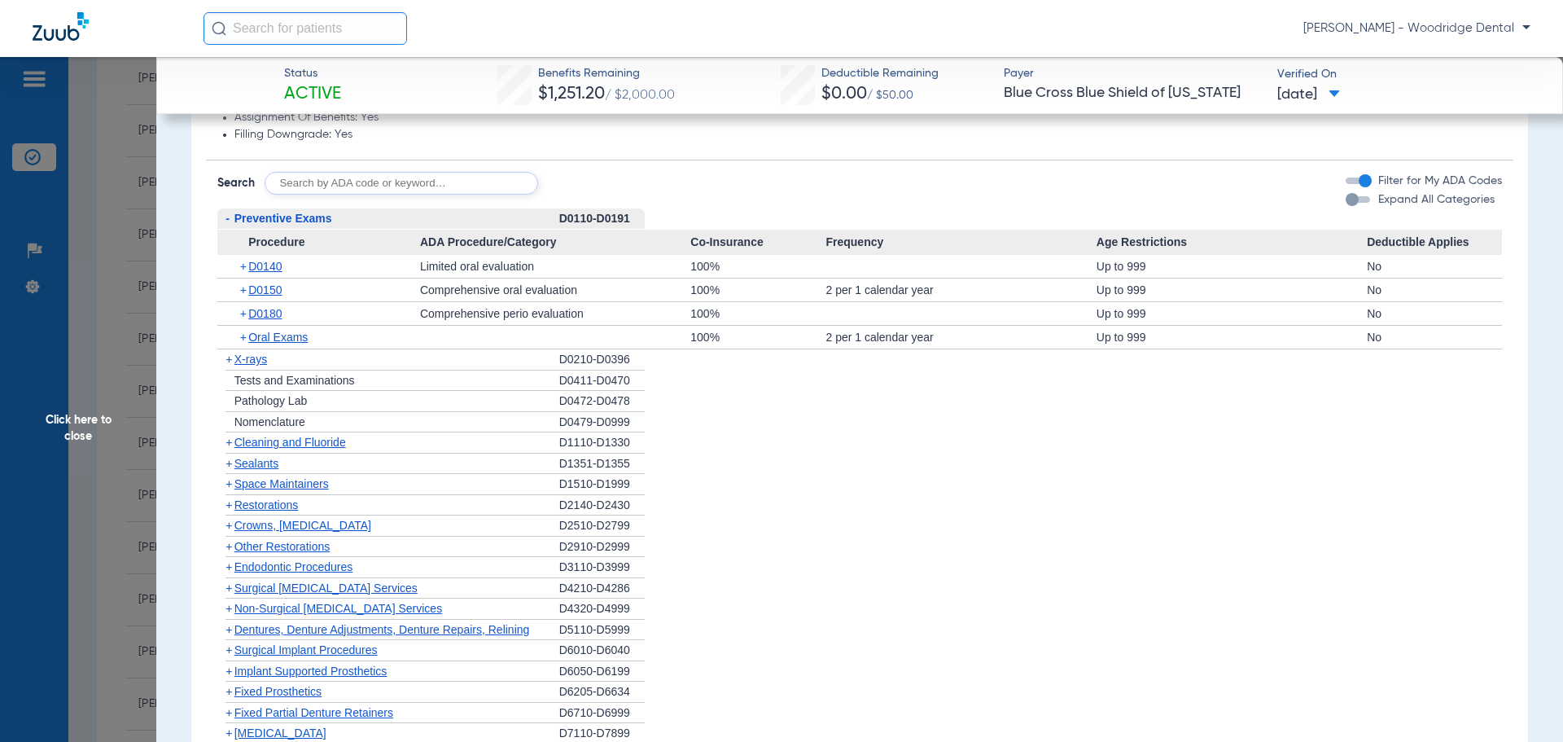
scroll to position [919, 0]
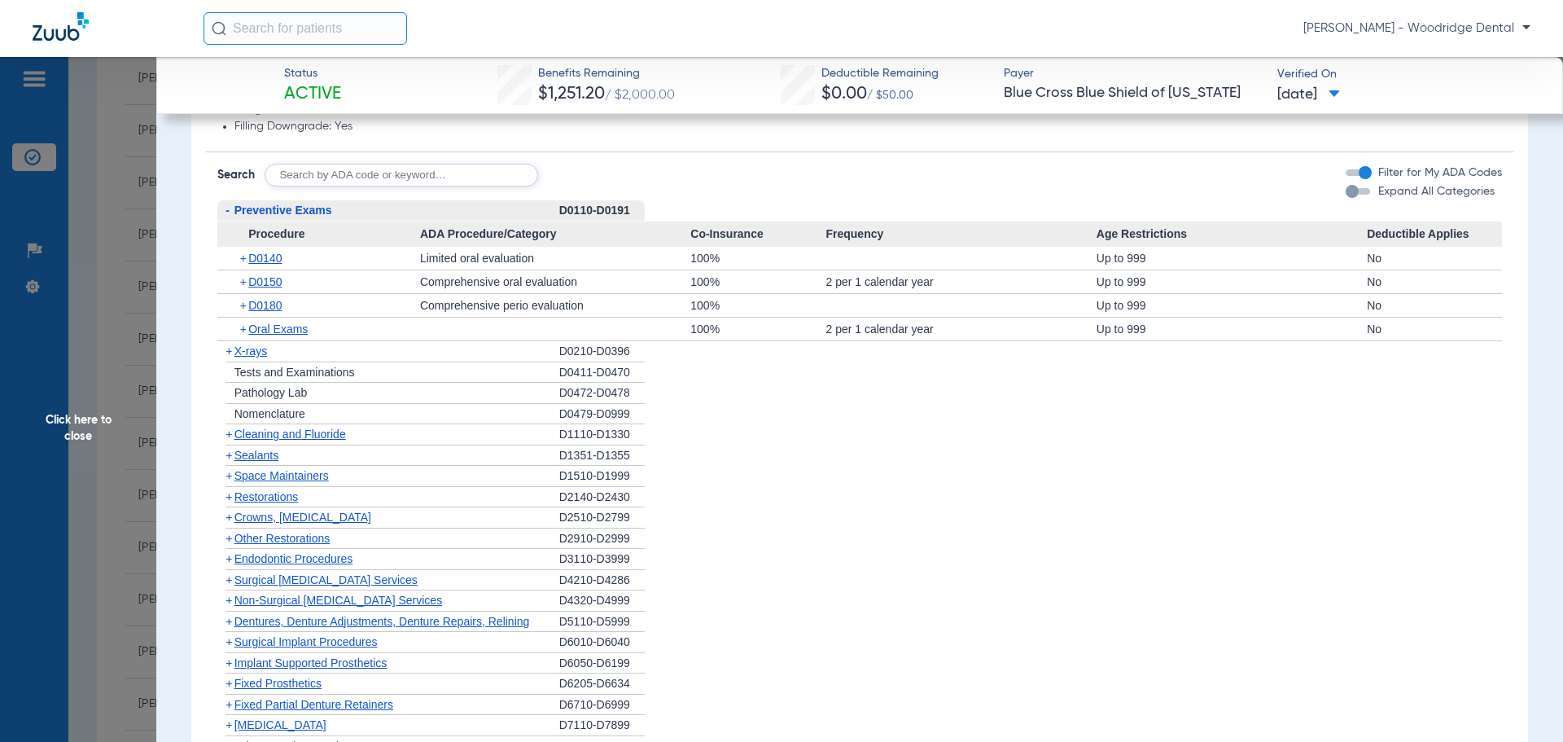
click at [234, 440] on span "Cleaning and Fluoride" at bounding box center [290, 433] width 112 height 13
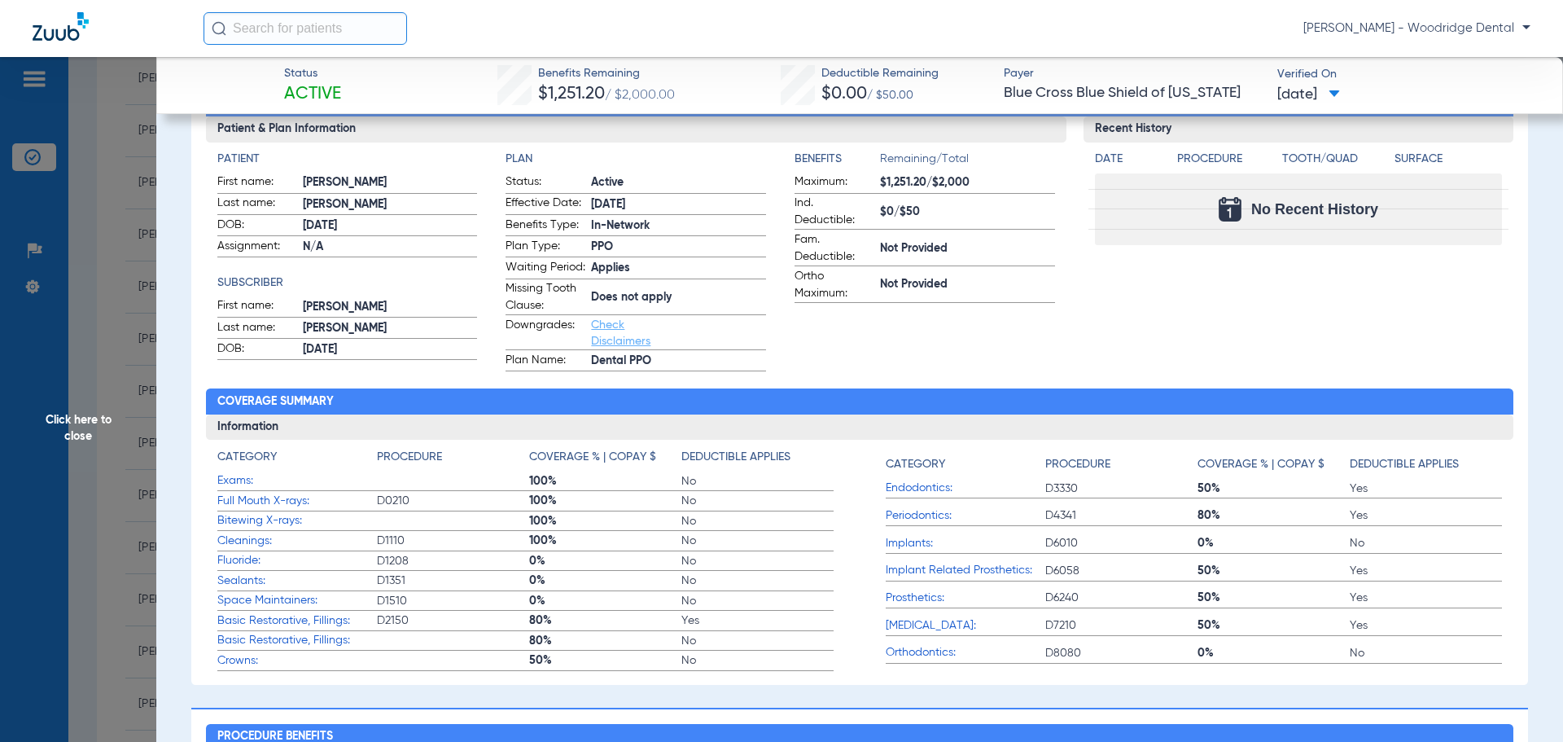
scroll to position [0, 0]
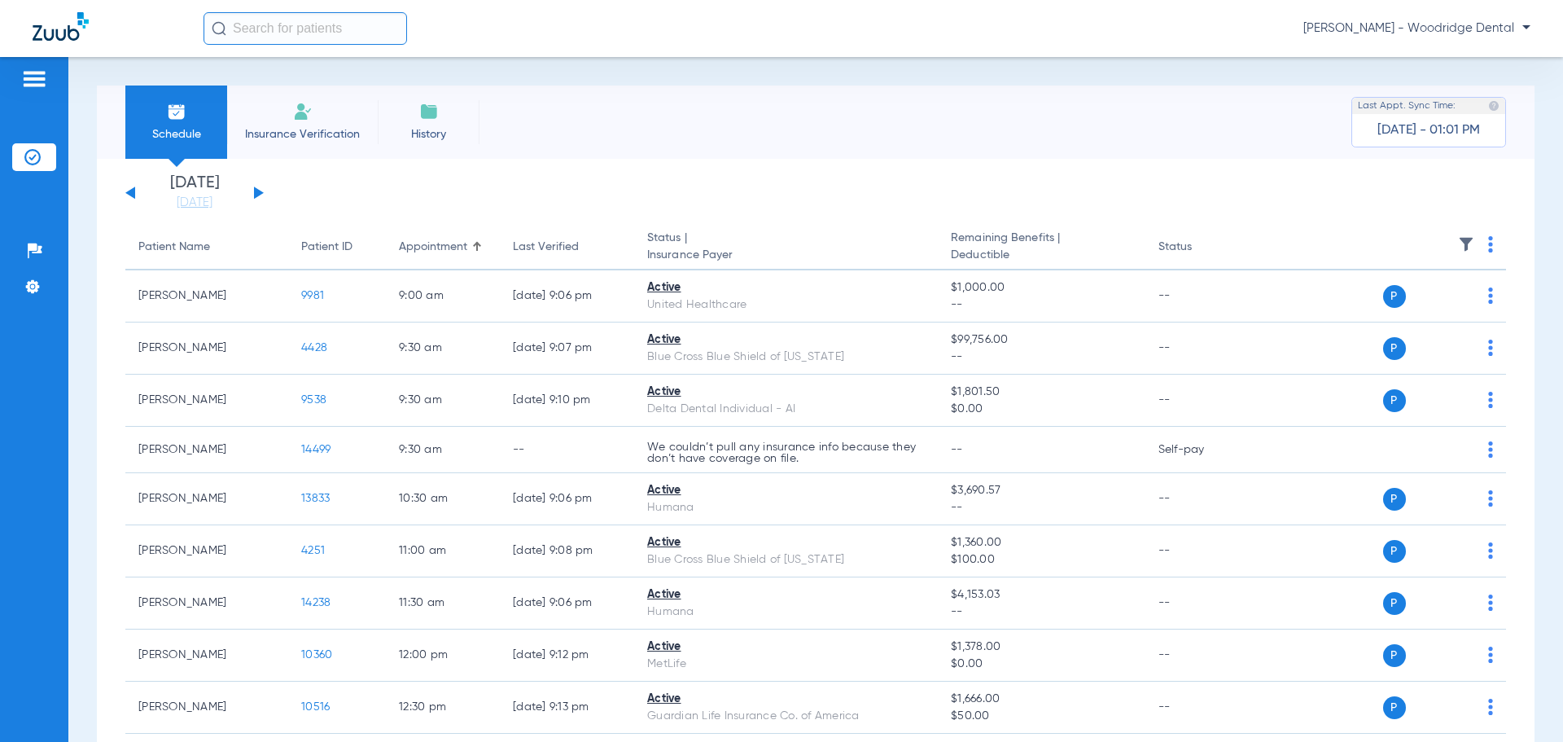
click at [256, 195] on button at bounding box center [259, 192] width 10 height 12
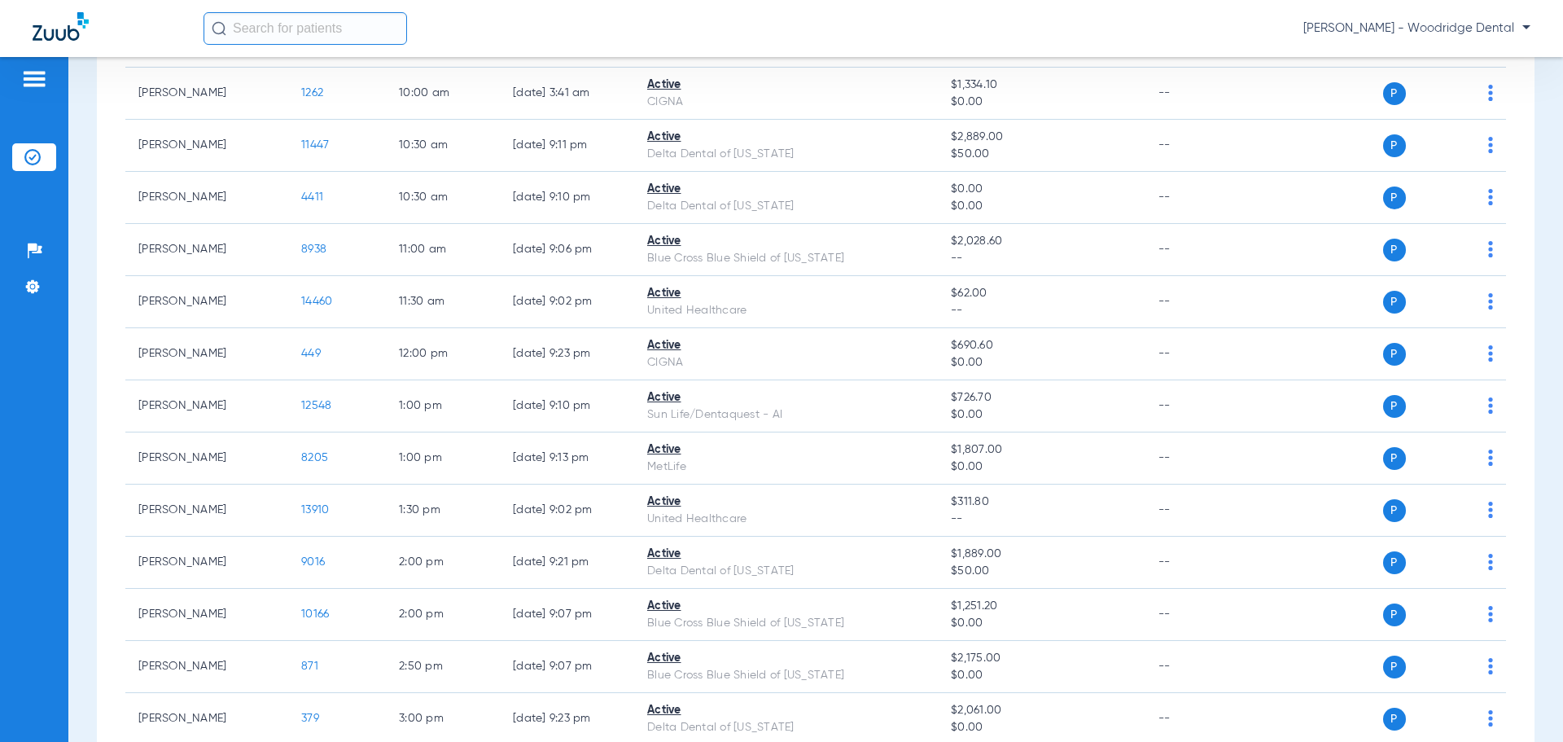
scroll to position [499, 0]
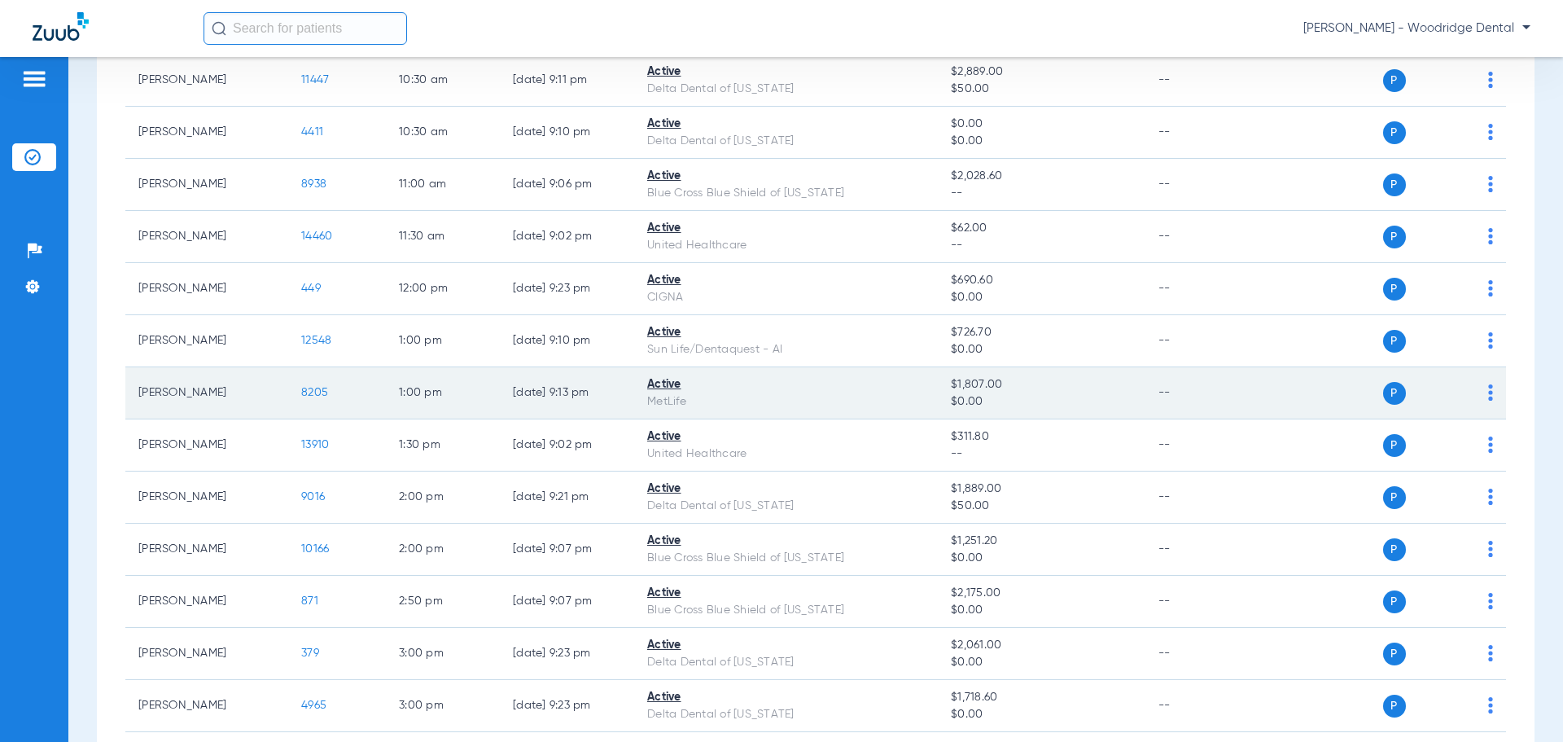
click at [317, 388] on span "8205" at bounding box center [314, 392] width 27 height 11
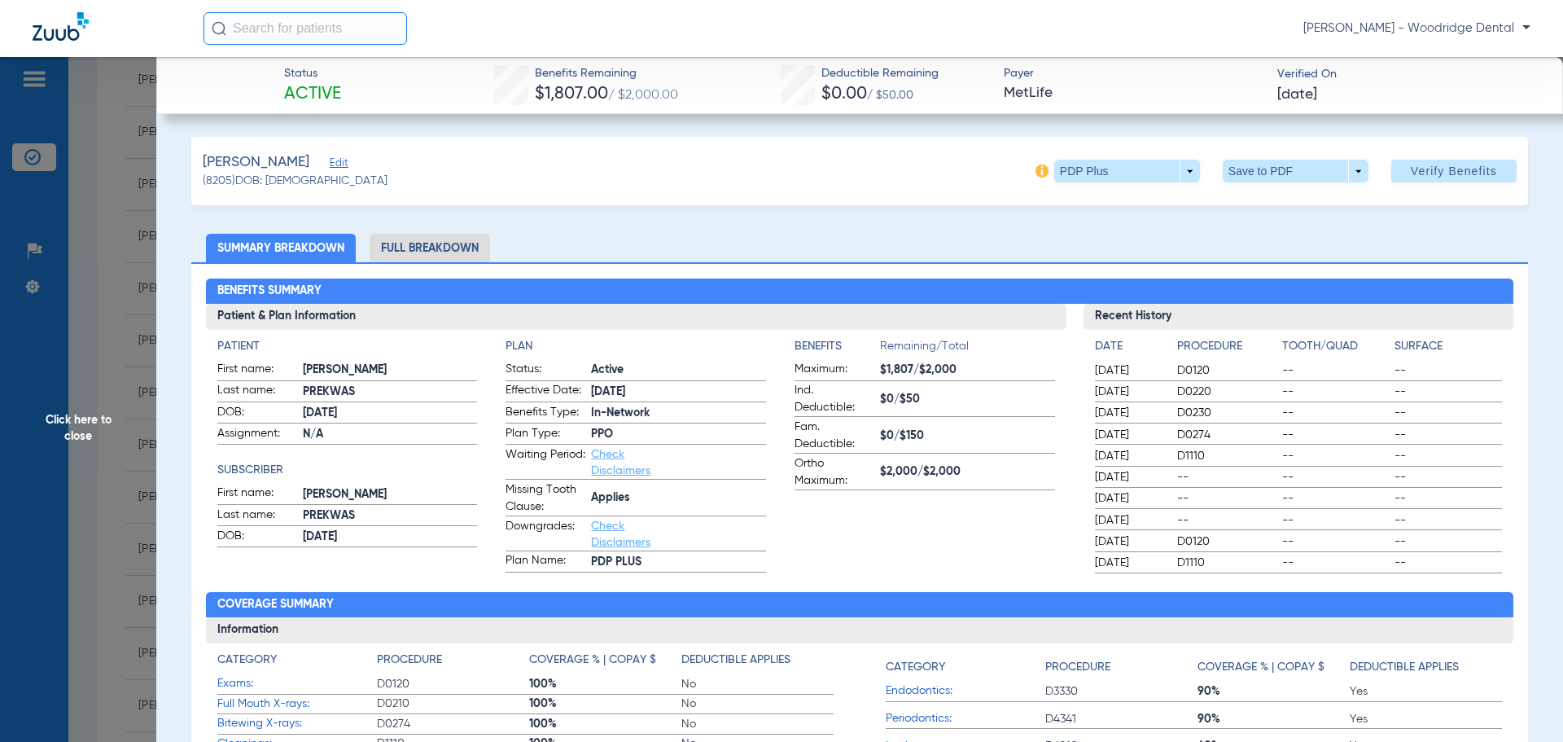
click at [405, 251] on li "Full Breakdown" at bounding box center [430, 248] width 120 height 28
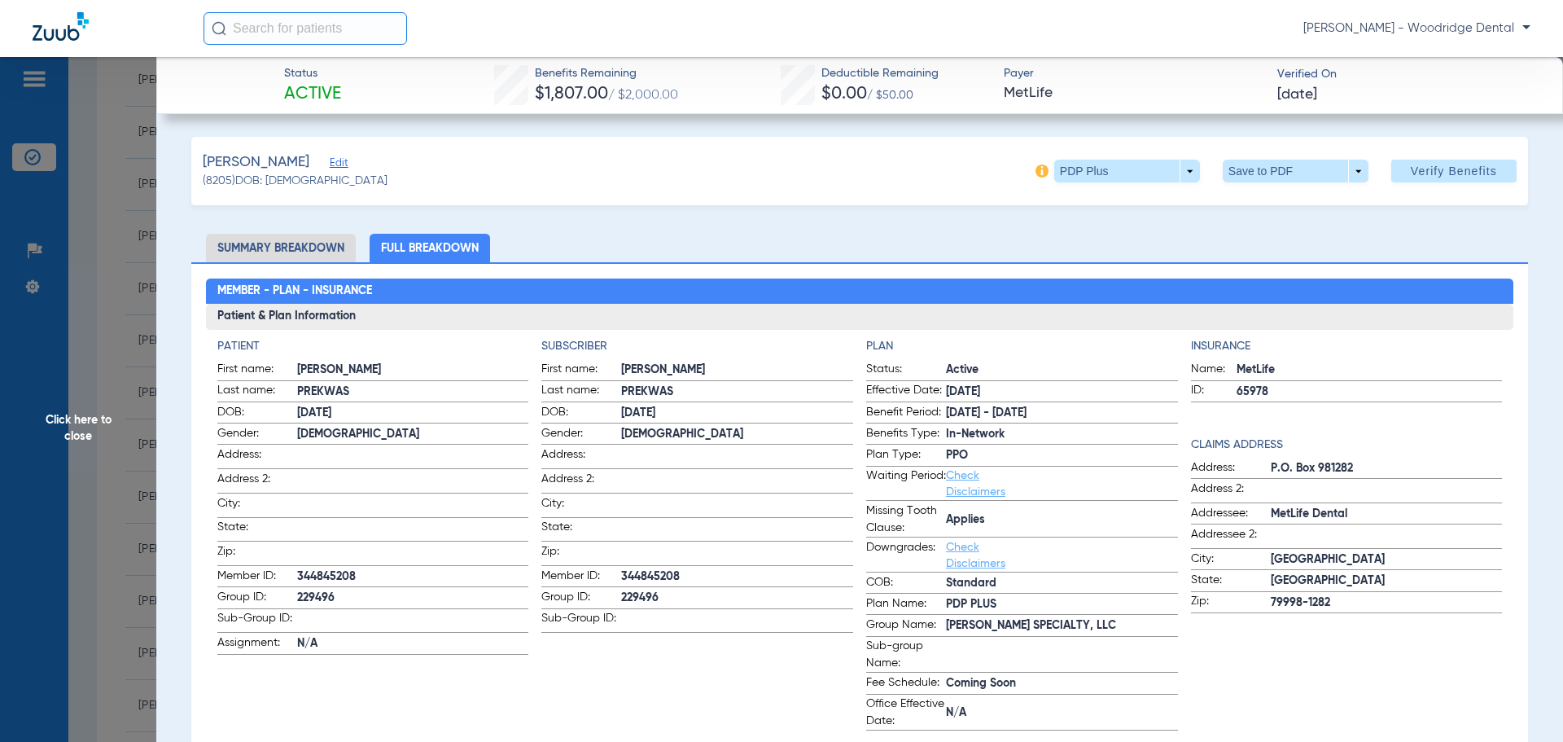
click at [300, 252] on li "Summary Breakdown" at bounding box center [281, 248] width 150 height 28
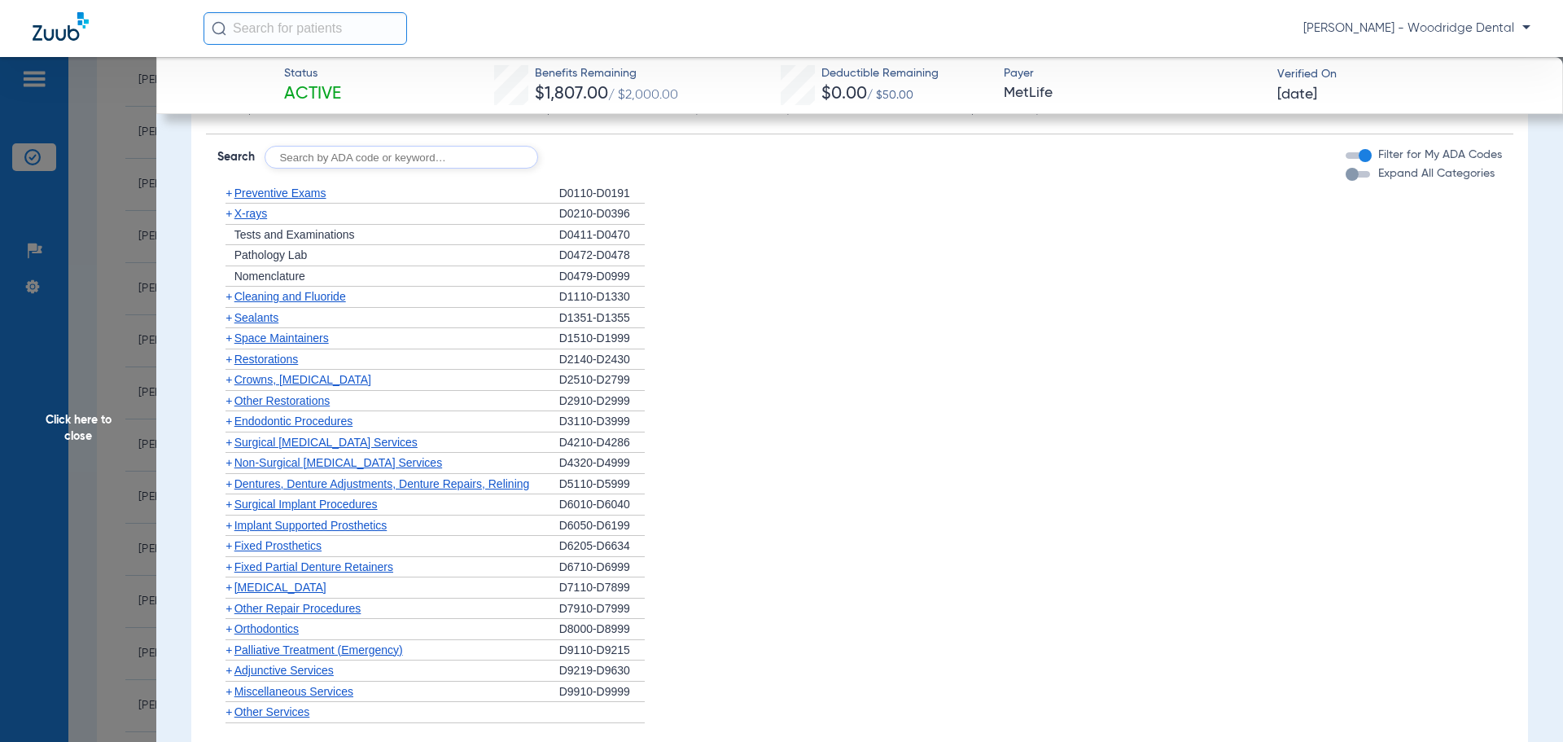
scroll to position [1769, 0]
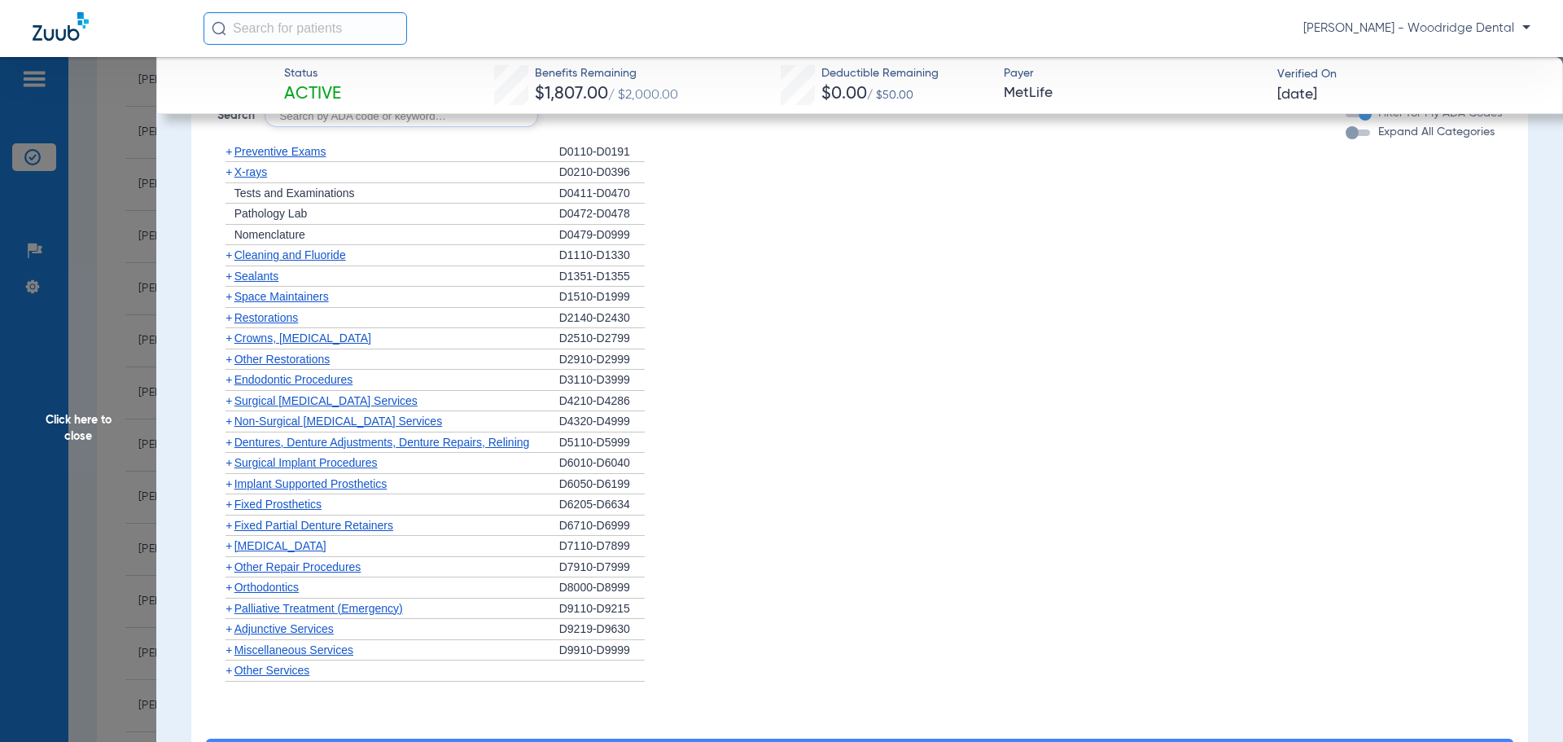
click at [230, 588] on span "+" at bounding box center [229, 586] width 7 height 13
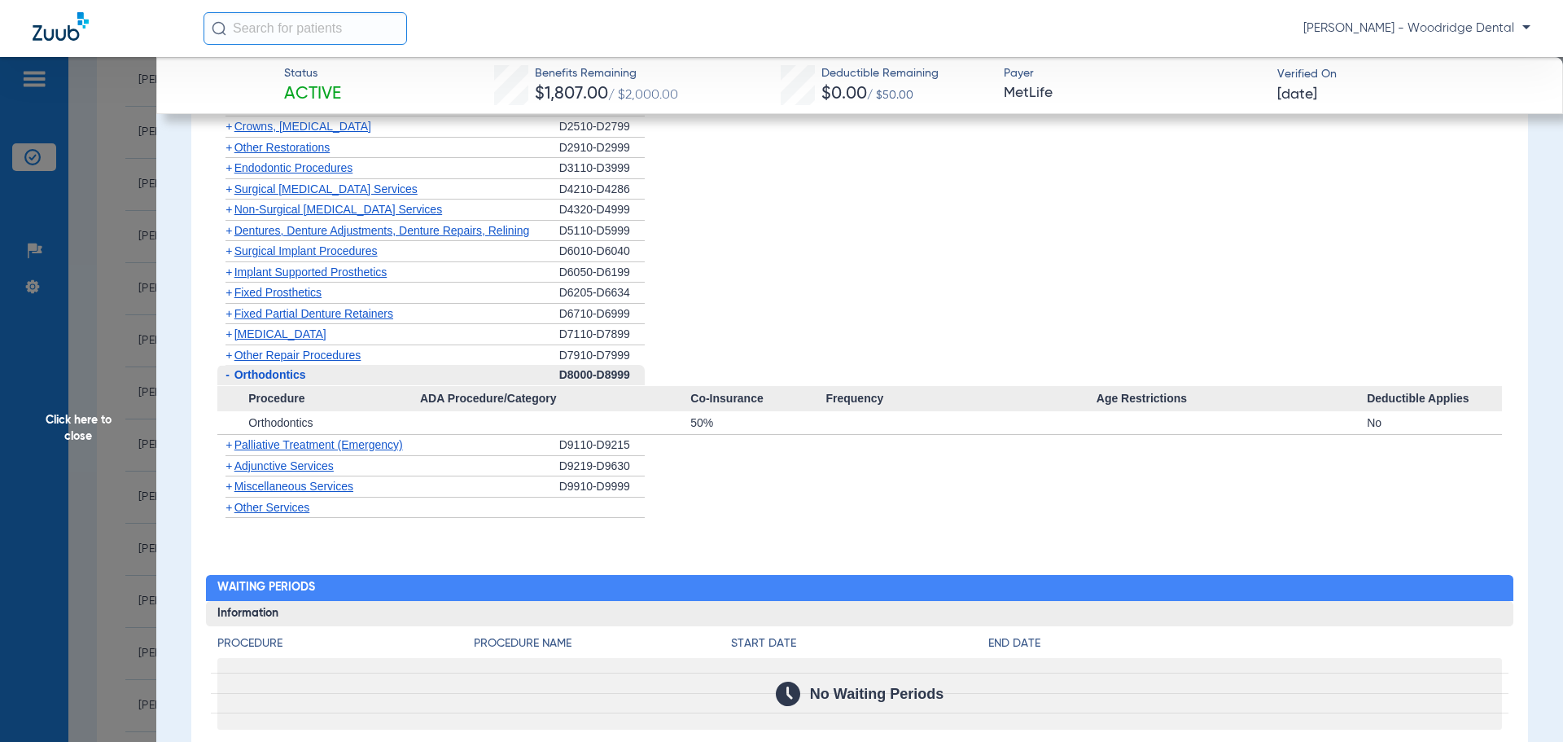
scroll to position [1996, 0]
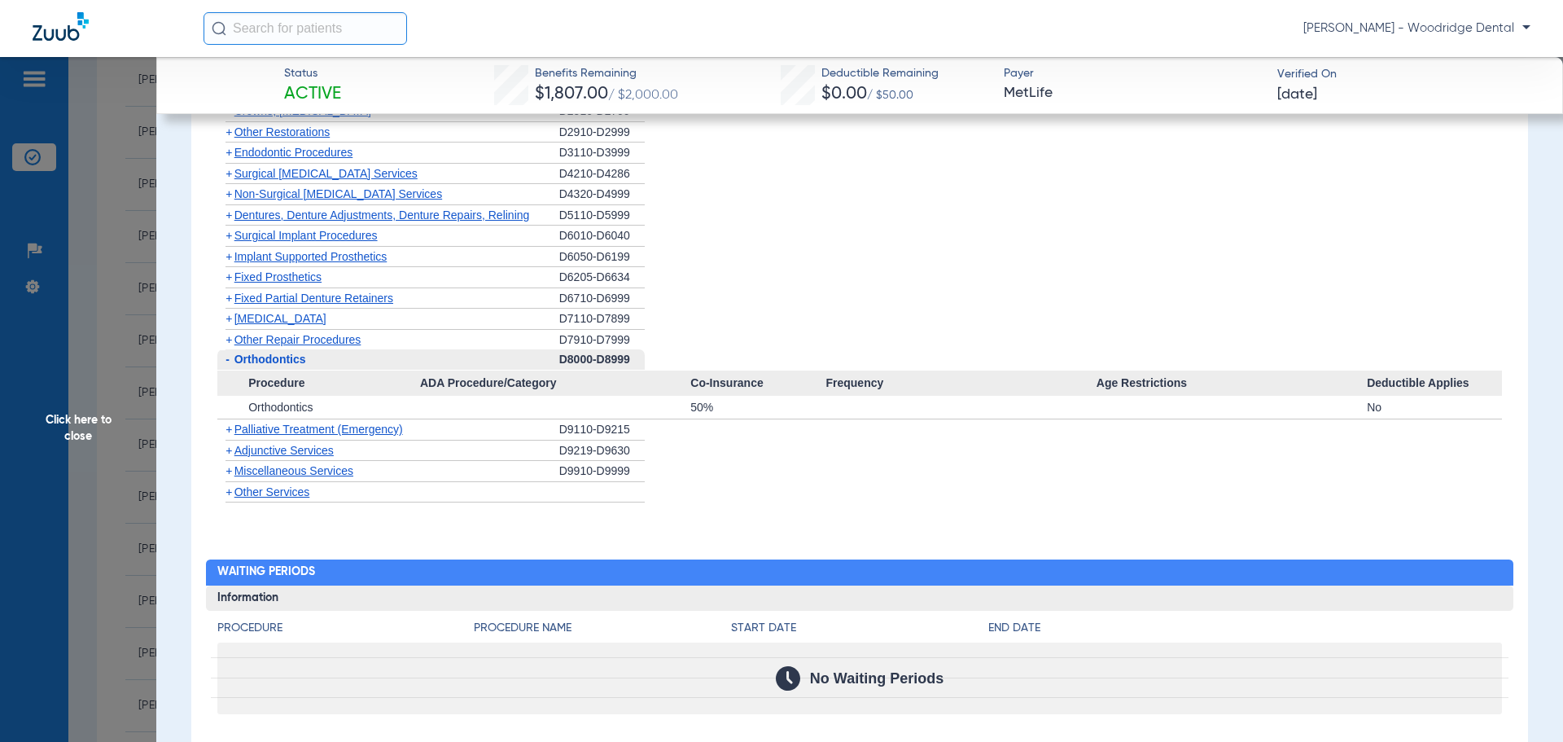
click at [233, 493] on span "+" at bounding box center [225, 492] width 17 height 20
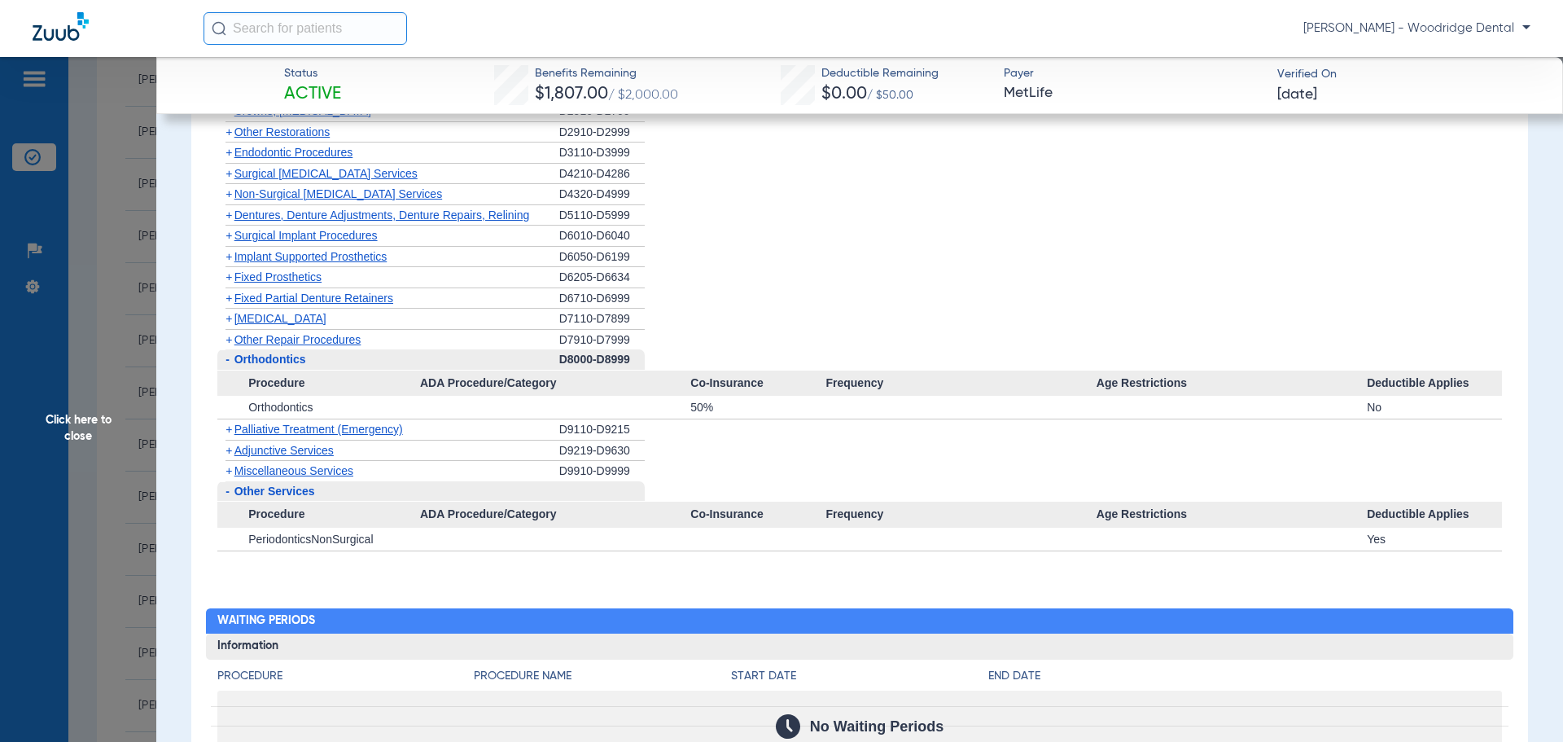
click at [230, 470] on span "+" at bounding box center [229, 470] width 7 height 13
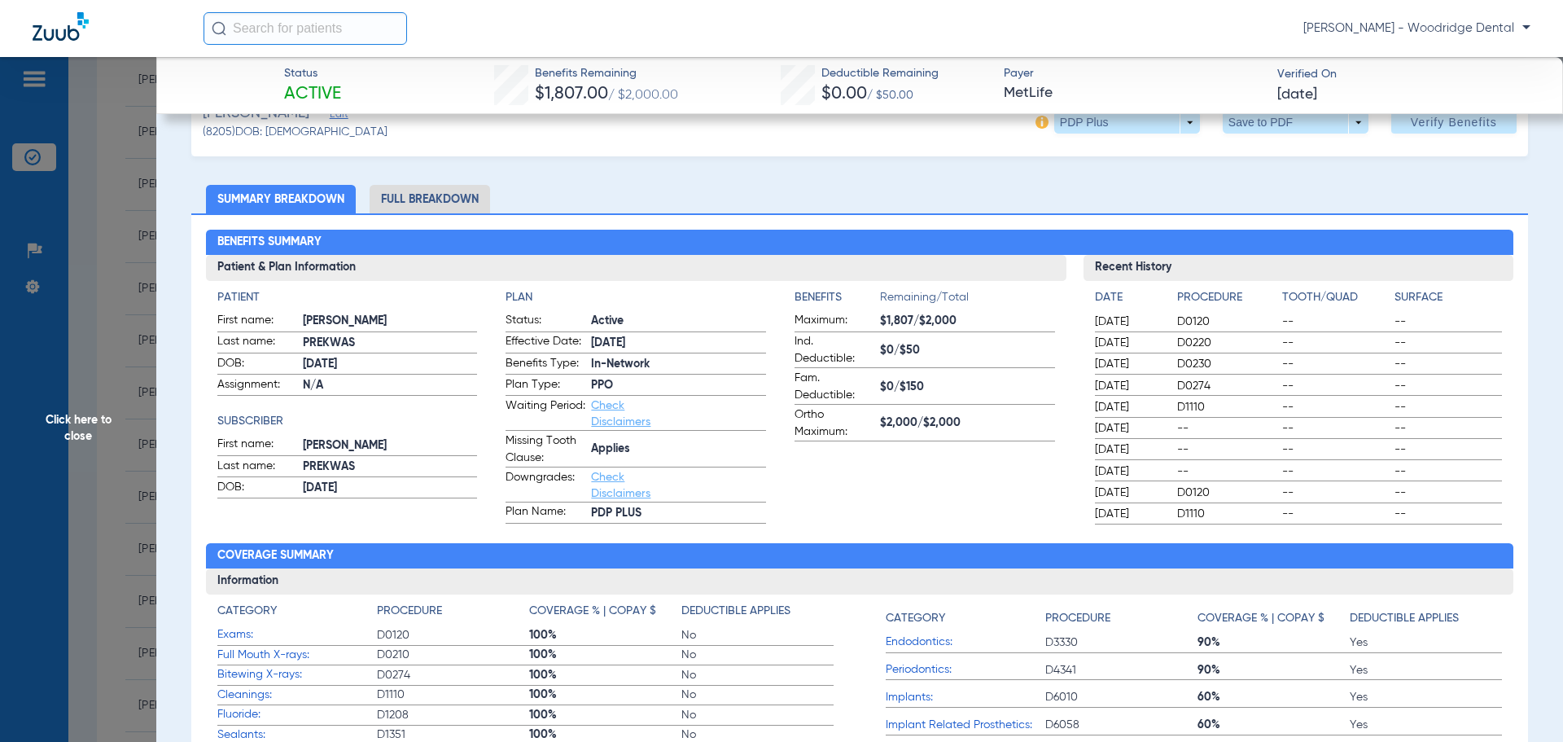
scroll to position [0, 0]
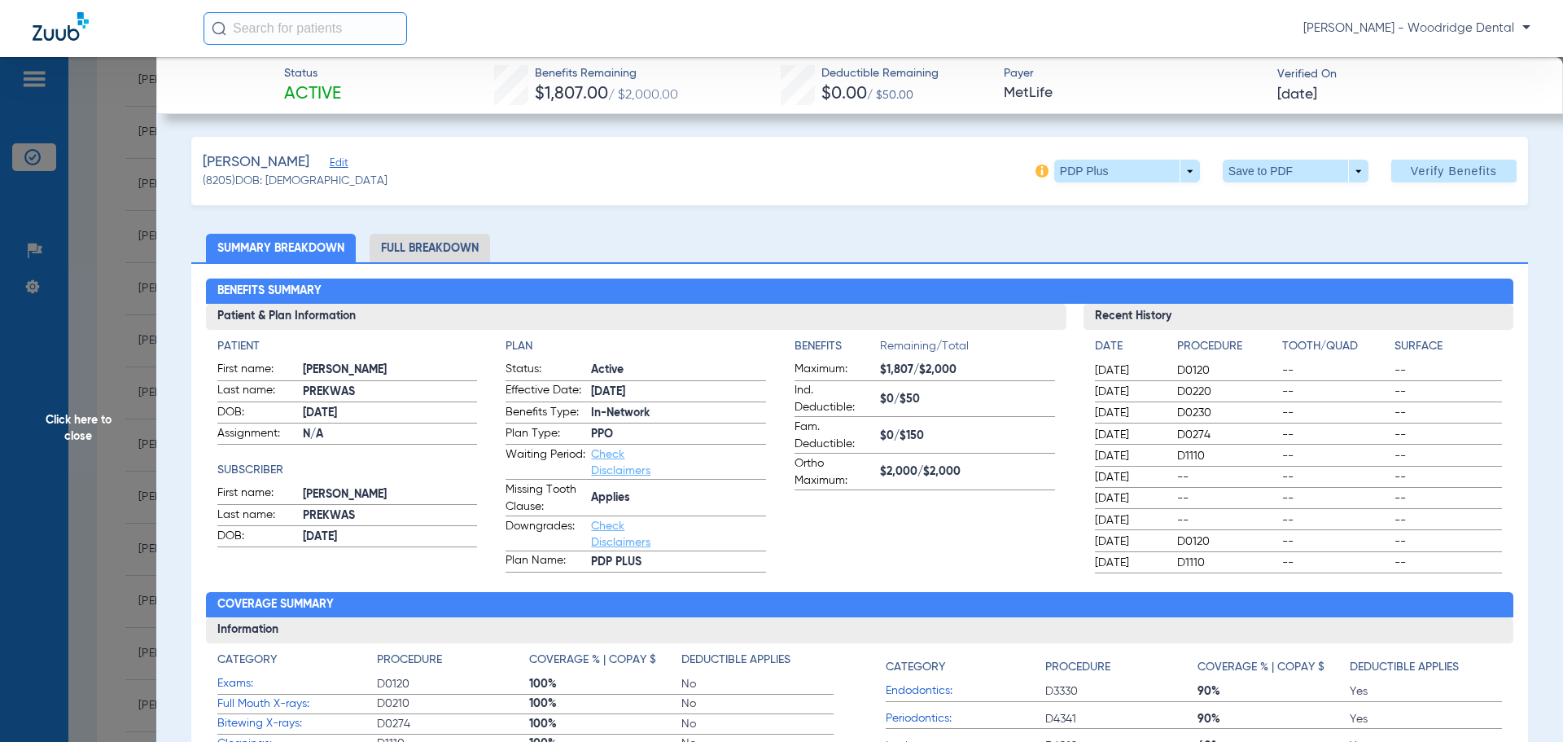
click at [440, 243] on li "Full Breakdown" at bounding box center [430, 248] width 120 height 28
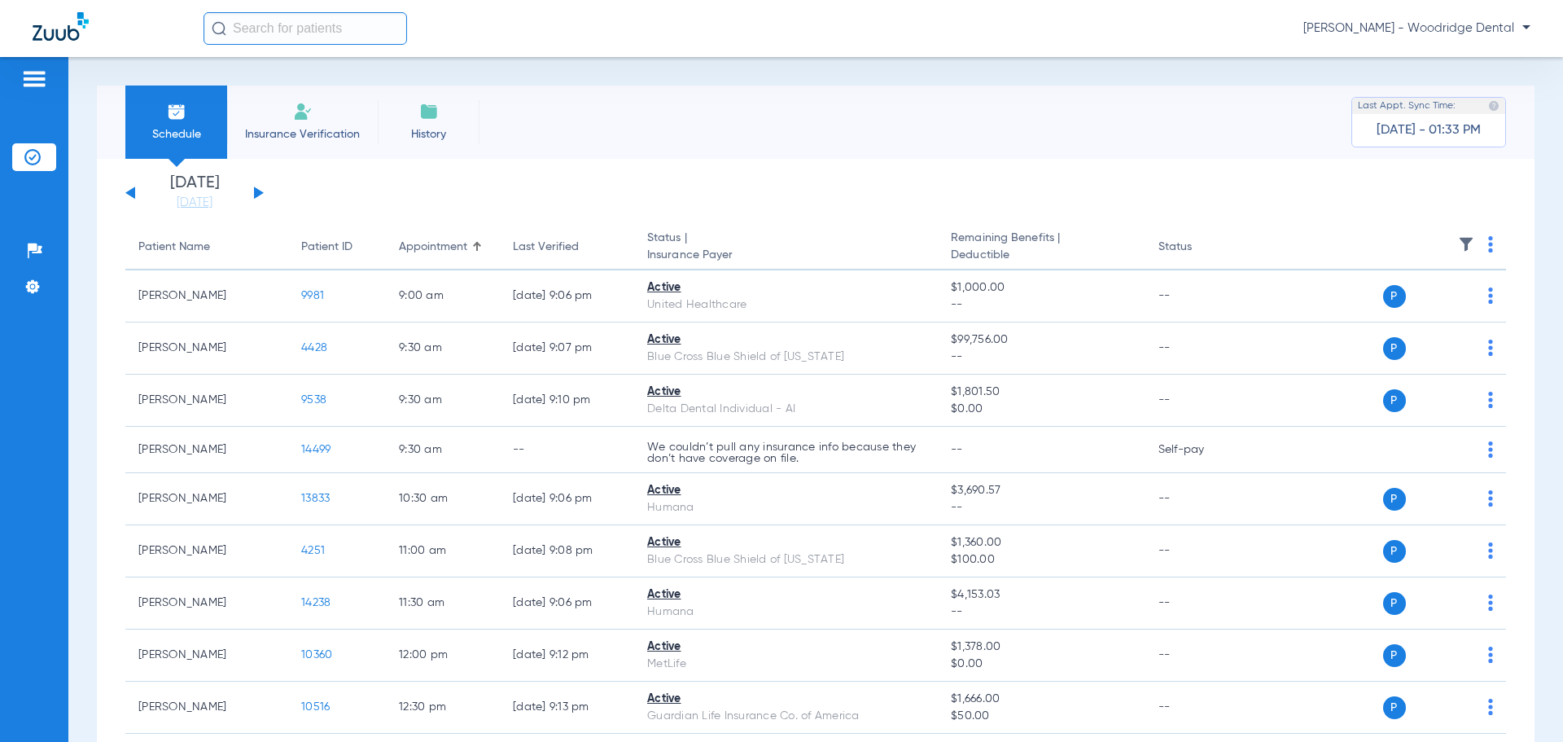
click at [261, 196] on div "[DATE] [DATE] [DATE] [DATE] [DATE] [DATE] [DATE] [DATE] [DATE] [DATE] [DATE] [D…" at bounding box center [194, 193] width 138 height 36
click at [260, 196] on div "Sunday 08-03-2025 Monday 08-04-2025 Tuesday 08-05-2025 Wednesday 08-06-2025 Thu…" at bounding box center [194, 193] width 138 height 36
click at [257, 189] on button at bounding box center [259, 192] width 10 height 12
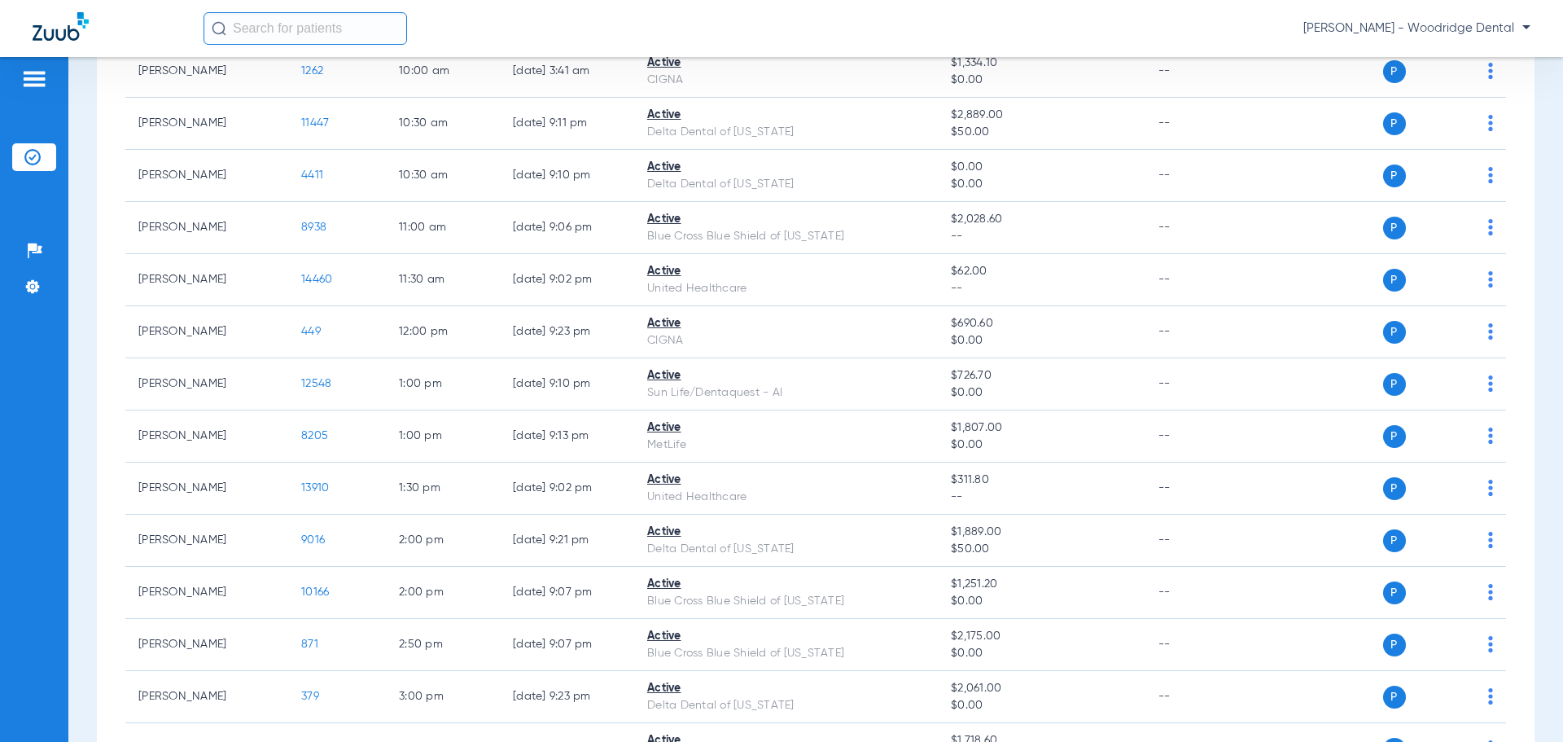
scroll to position [477, 0]
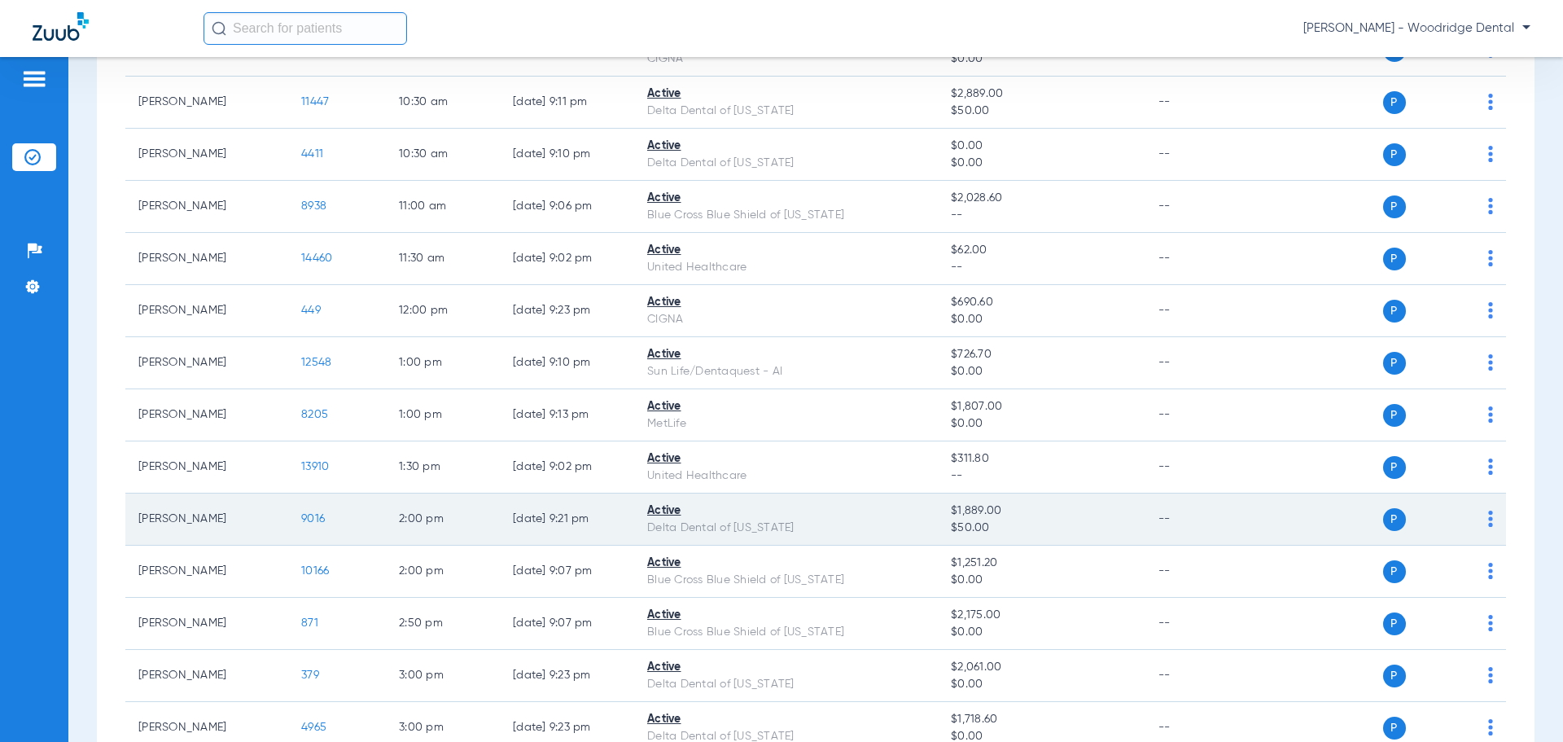
click at [318, 518] on span "9016" at bounding box center [313, 518] width 24 height 11
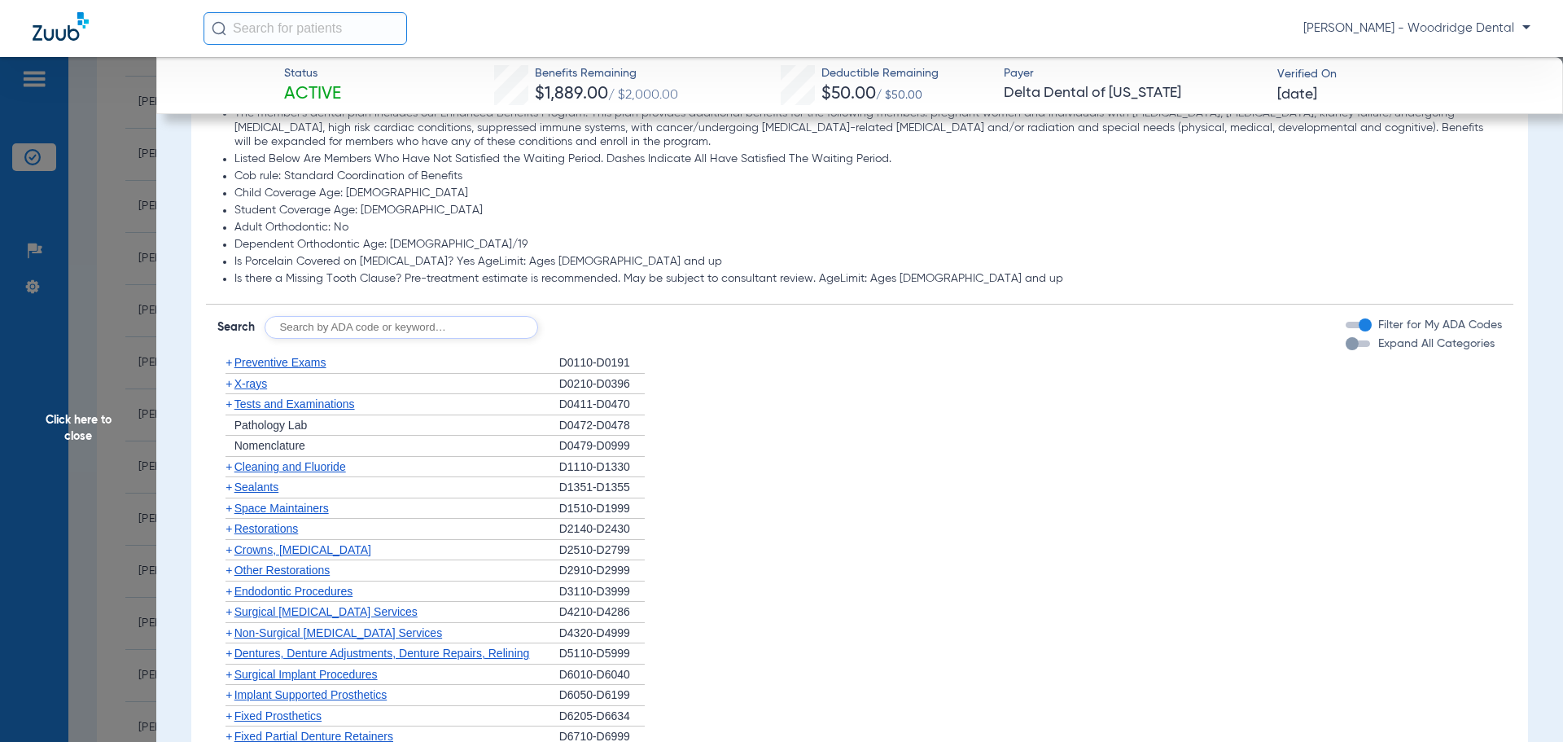
scroll to position [1015, 0]
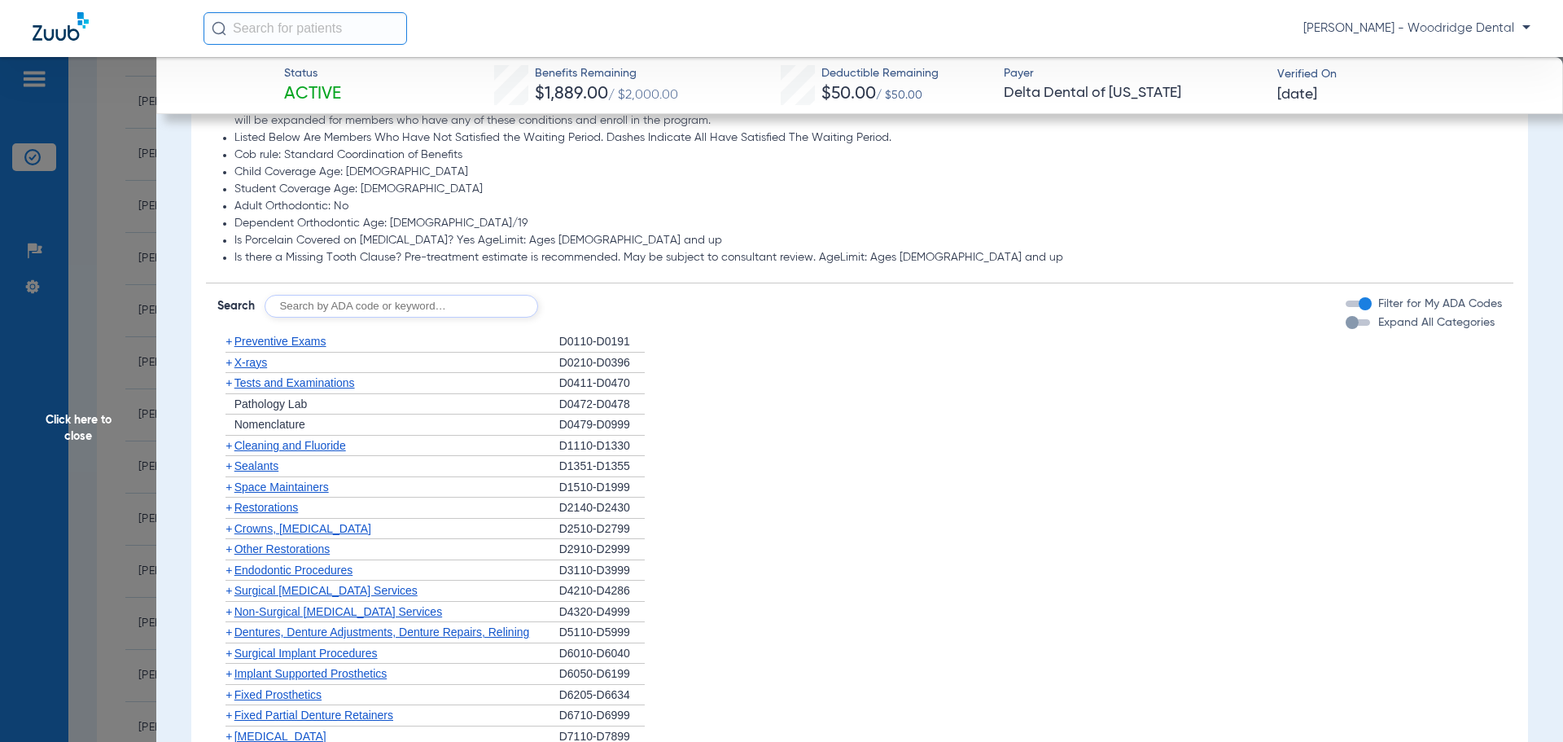
click at [230, 510] on span "+" at bounding box center [229, 507] width 7 height 13
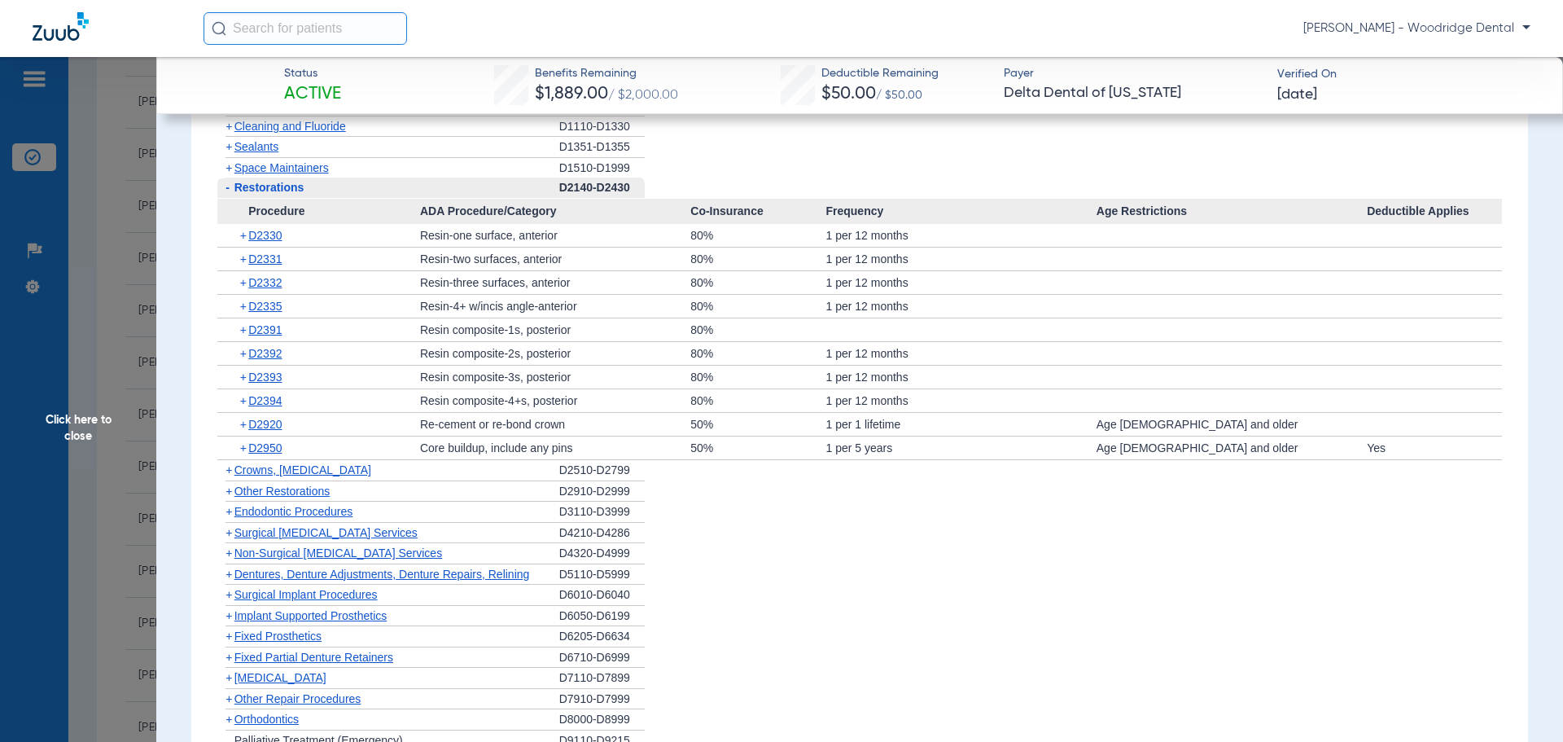
scroll to position [1338, 0]
click at [228, 469] on span "+" at bounding box center [229, 466] width 7 height 13
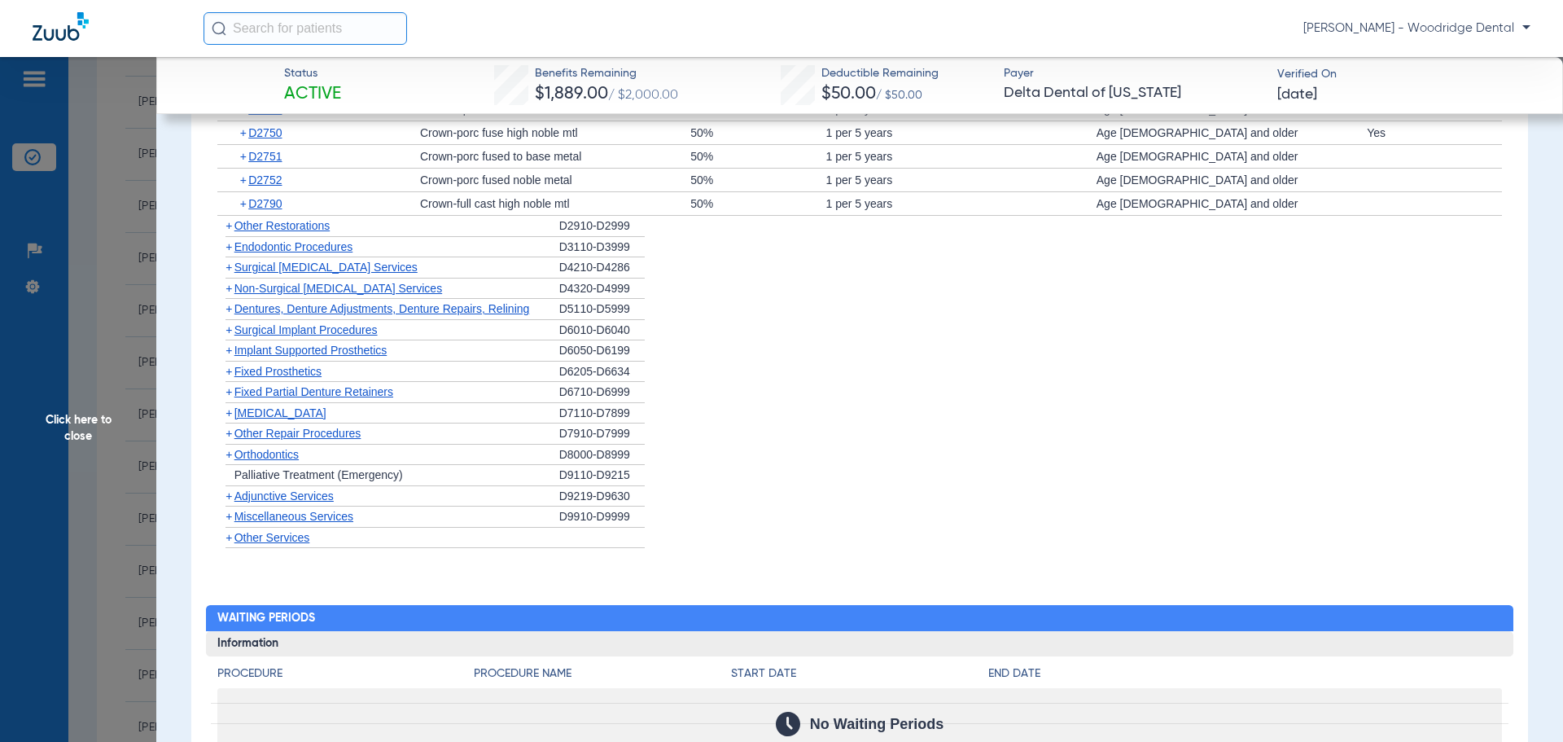
scroll to position [1797, 0]
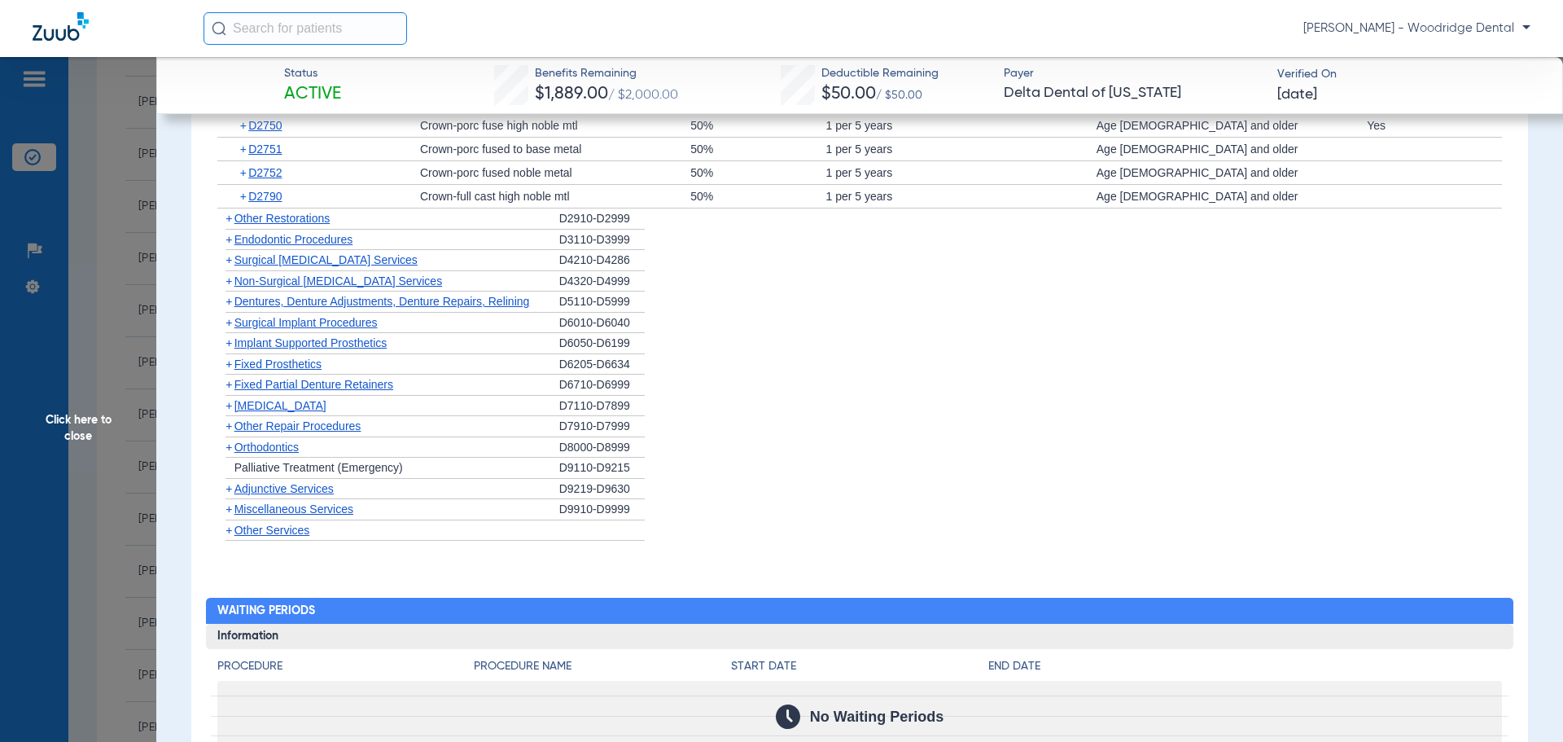
click at [229, 449] on span "+" at bounding box center [229, 446] width 7 height 13
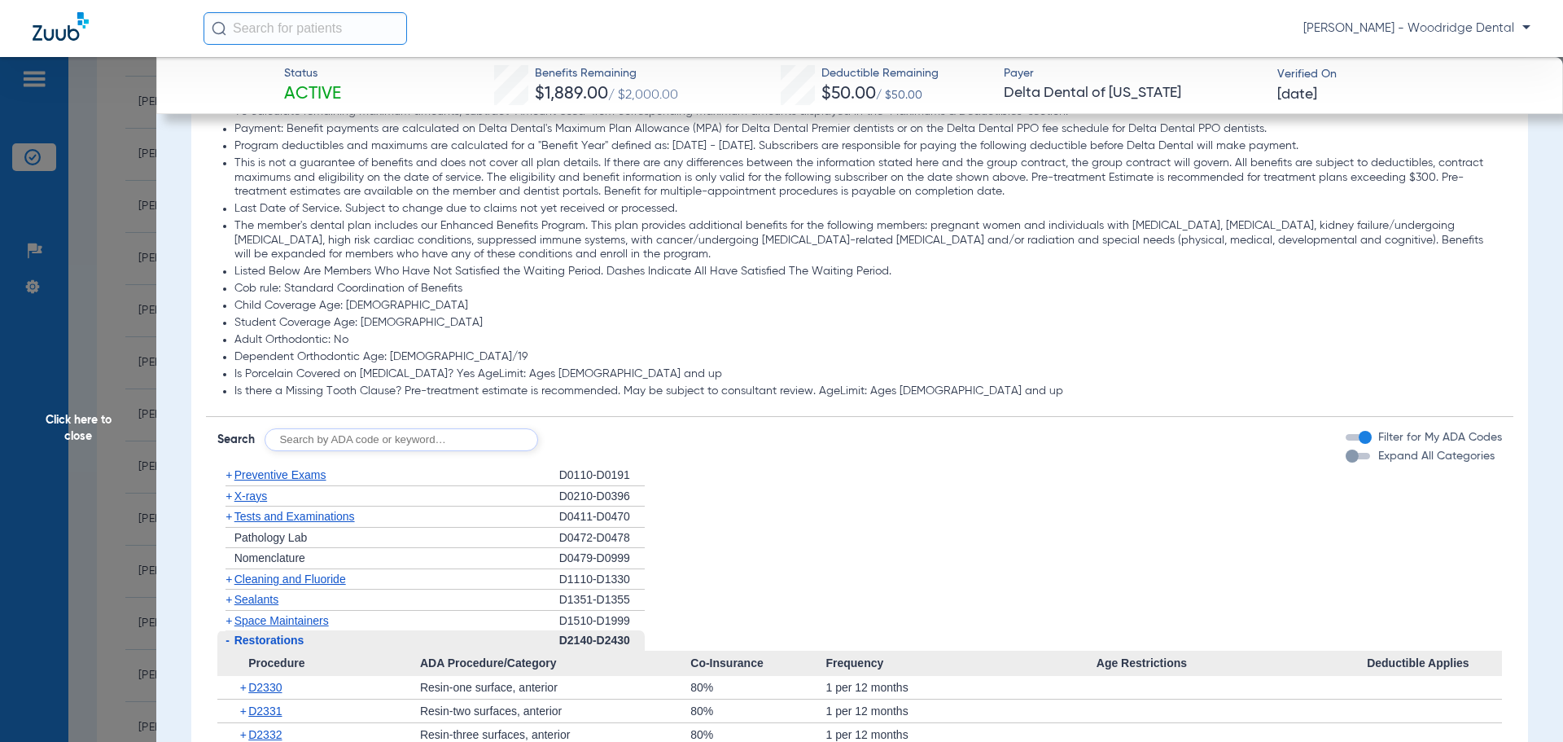
scroll to position [0, 0]
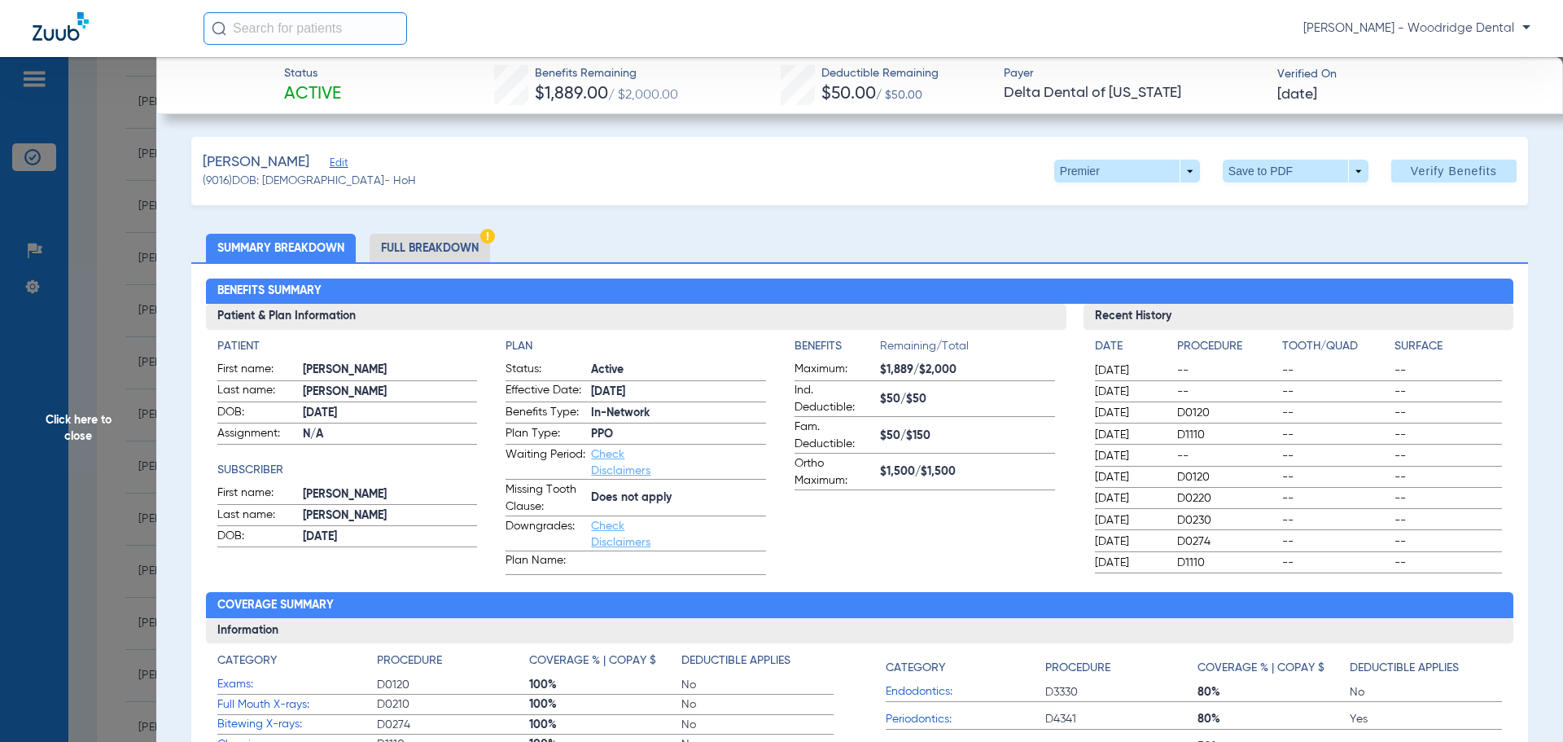
click at [404, 241] on li "Full Breakdown" at bounding box center [430, 248] width 120 height 28
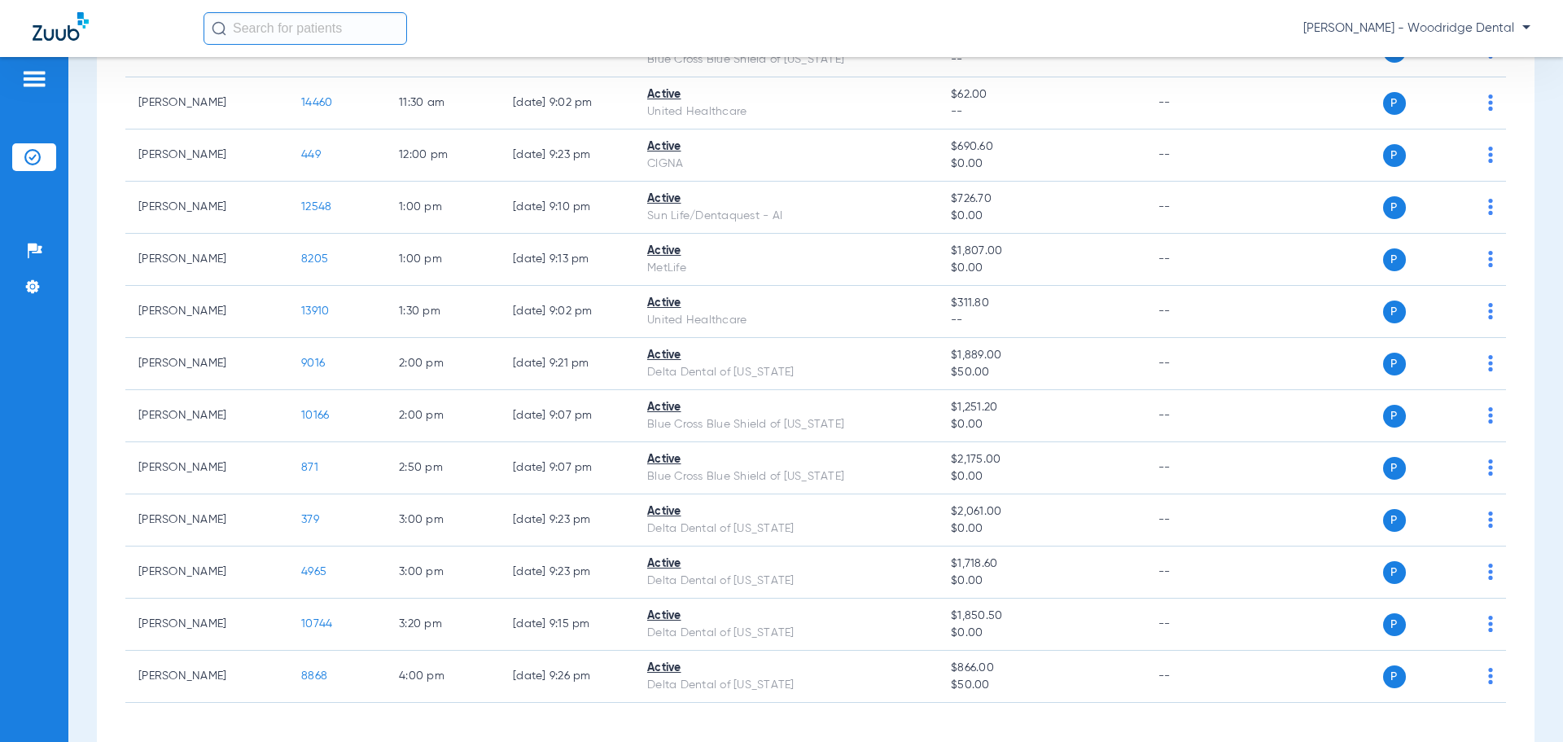
scroll to position [660, 0]
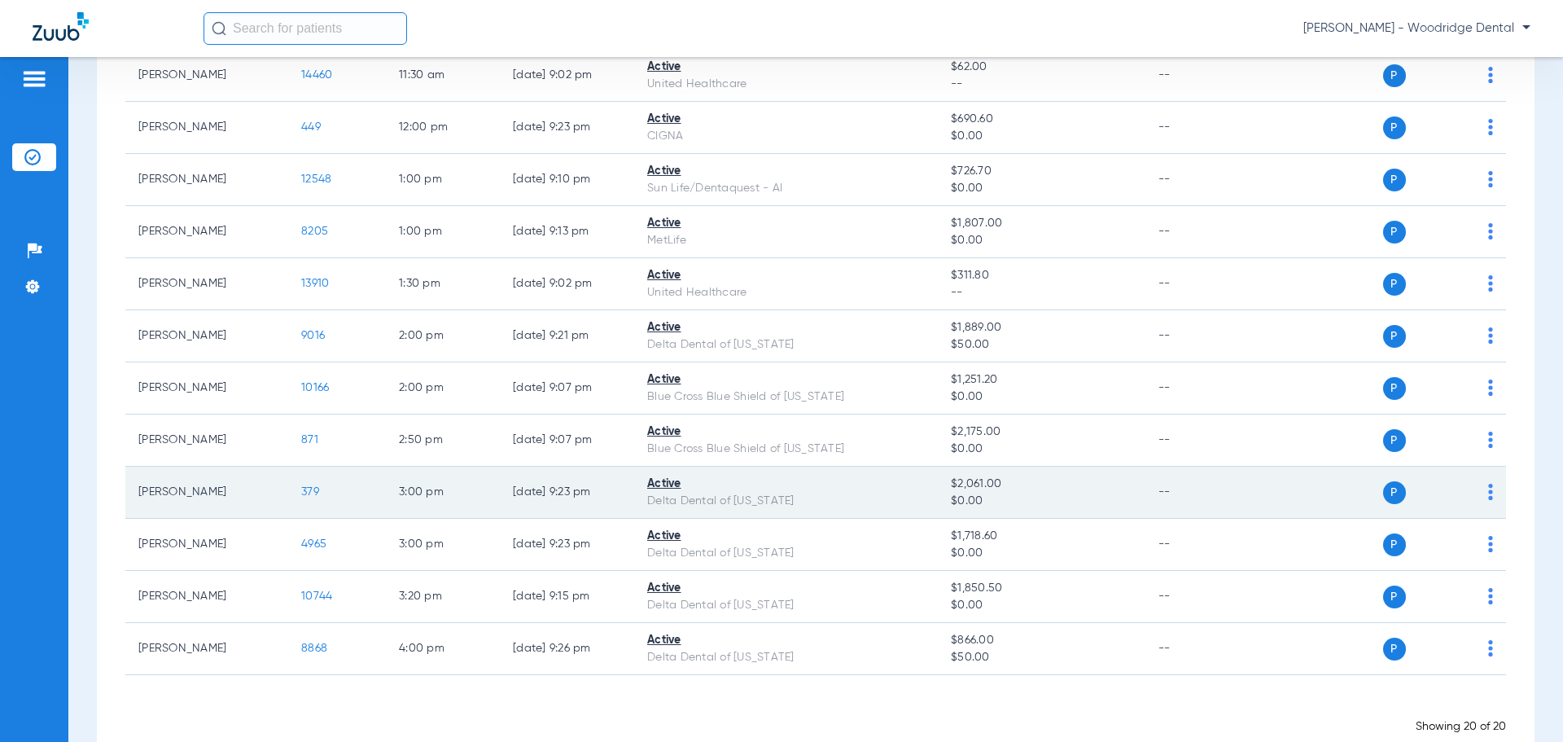
click at [317, 497] on span "379" at bounding box center [310, 491] width 18 height 11
